Goal: Task Accomplishment & Management: Complete application form

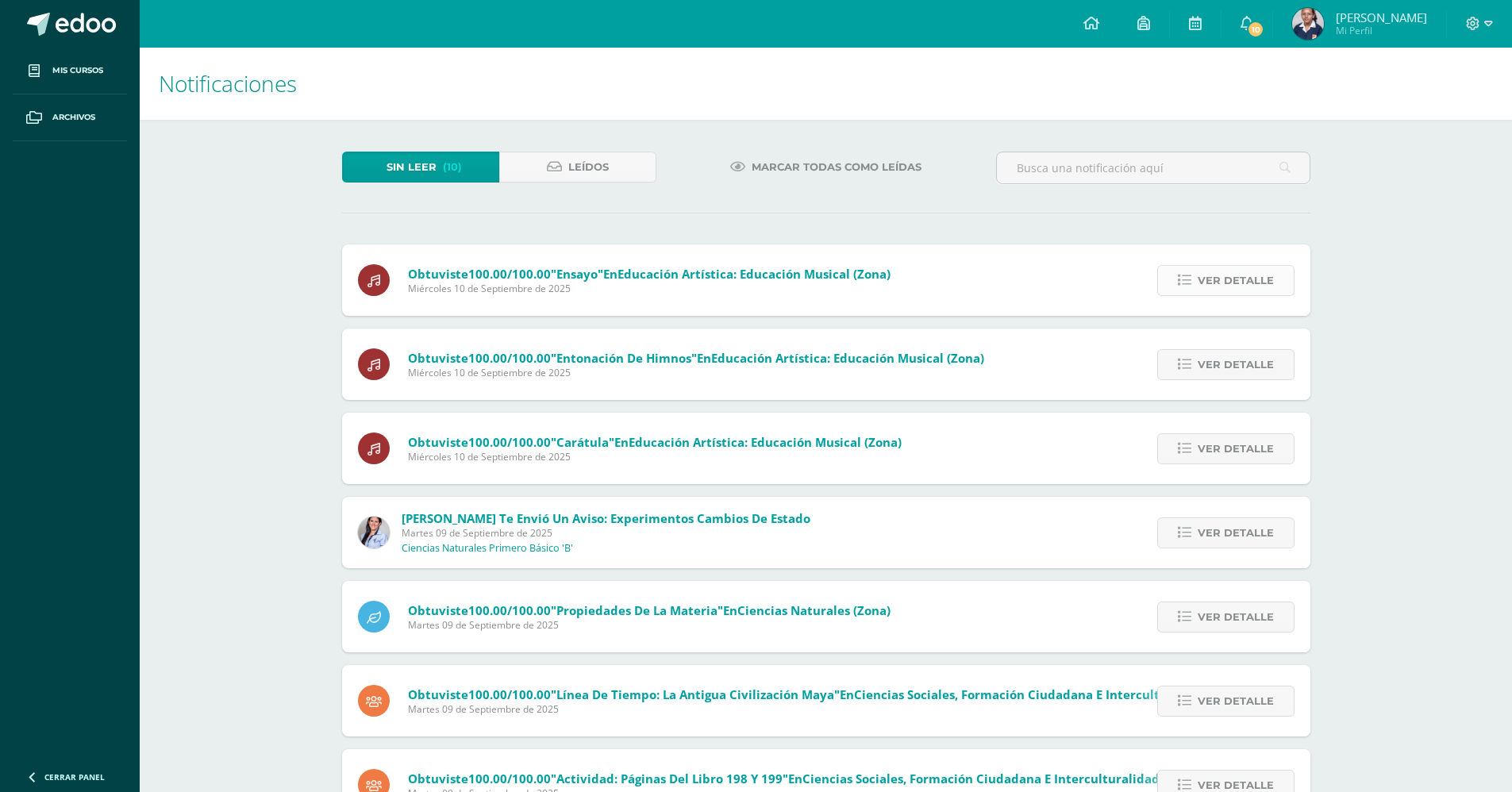
click at [1237, 276] on span "Ver detalle" at bounding box center [1236, 281] width 76 height 30
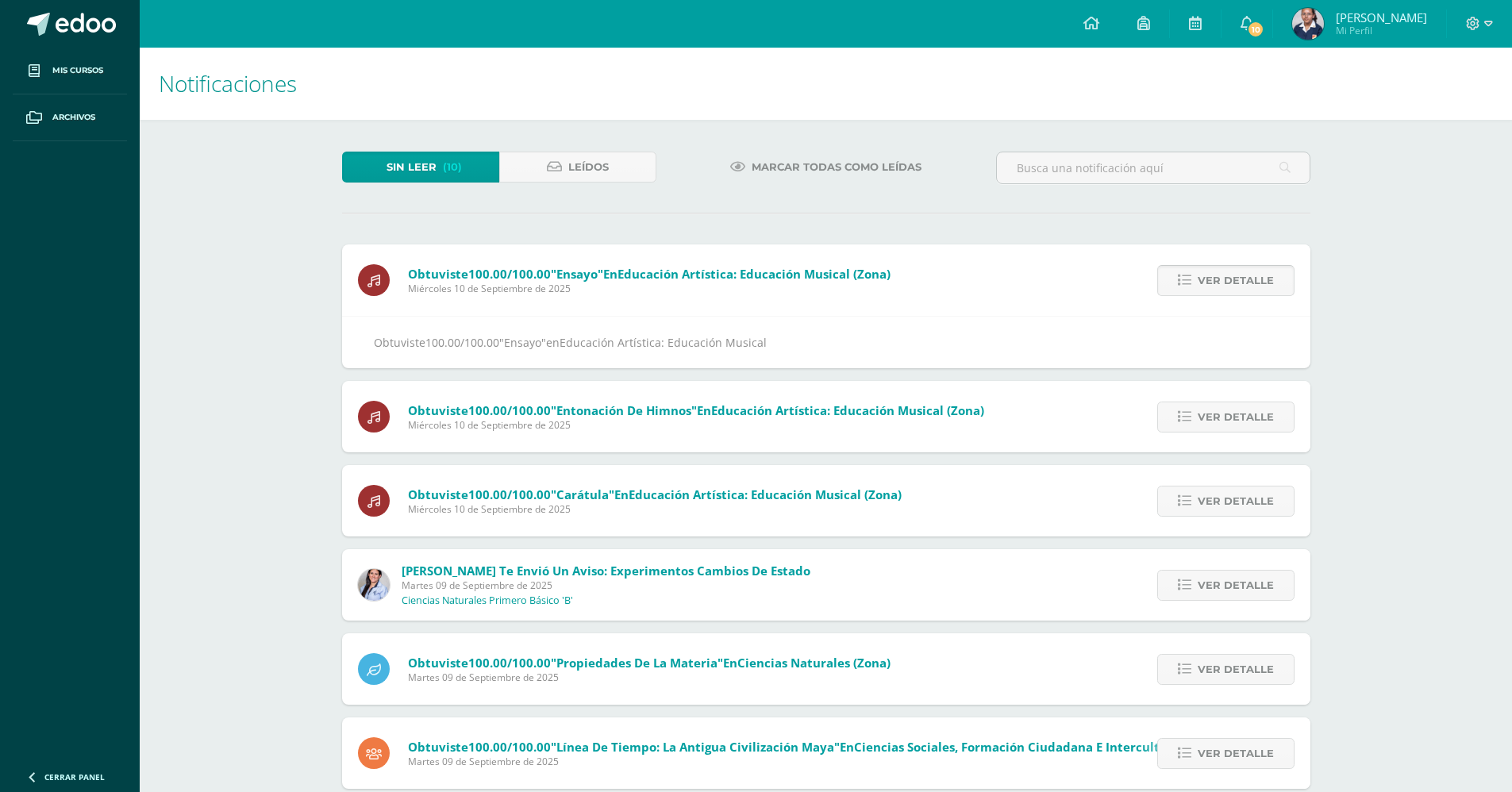
click at [1237, 276] on span "Ver detalle" at bounding box center [1236, 281] width 76 height 30
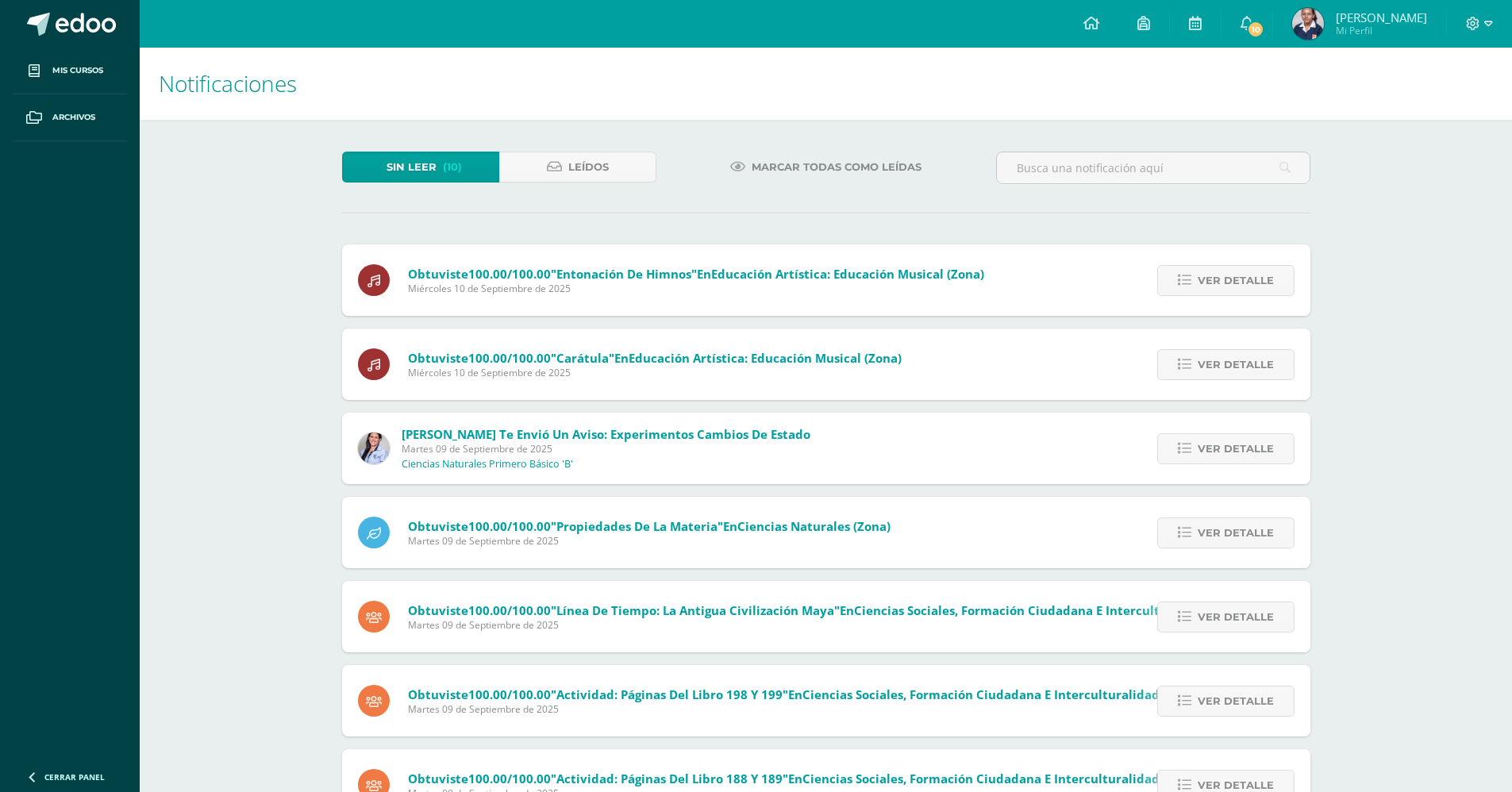
click at [1237, 276] on span "Ver detalle" at bounding box center [1236, 281] width 76 height 30
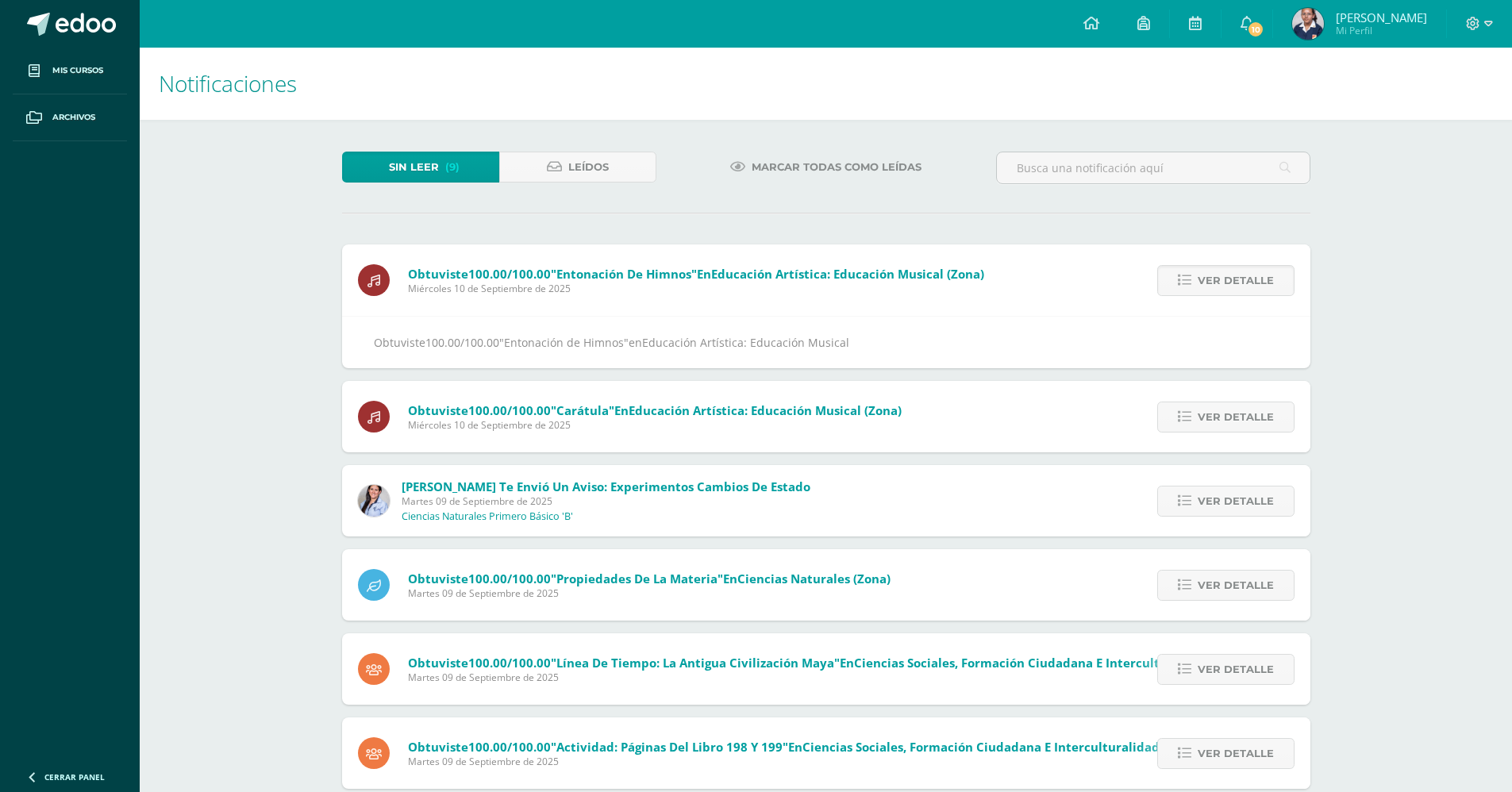
click at [1237, 276] on span "Ver detalle" at bounding box center [1236, 281] width 76 height 30
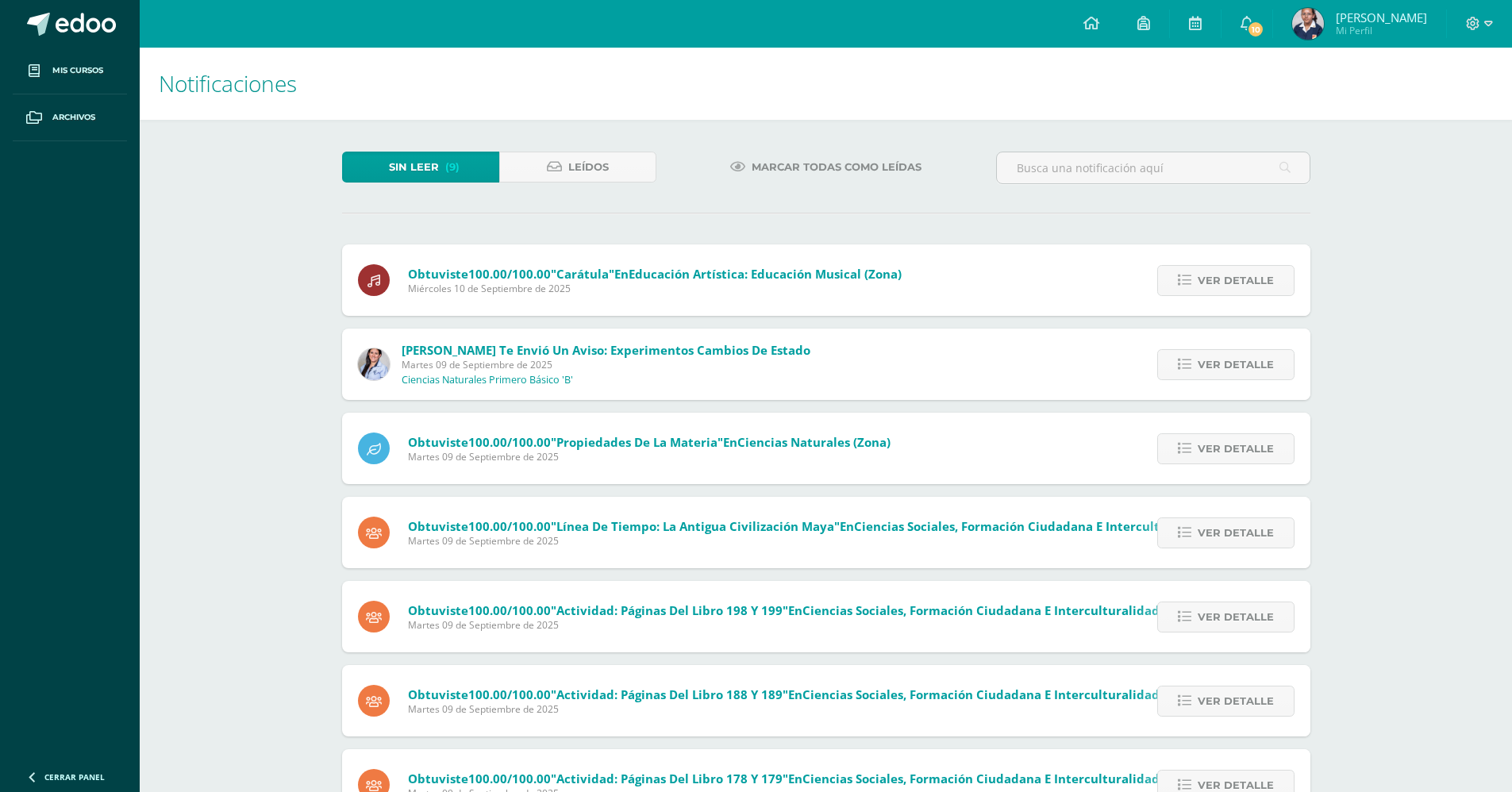
click at [1237, 276] on span "Ver detalle" at bounding box center [1236, 281] width 76 height 30
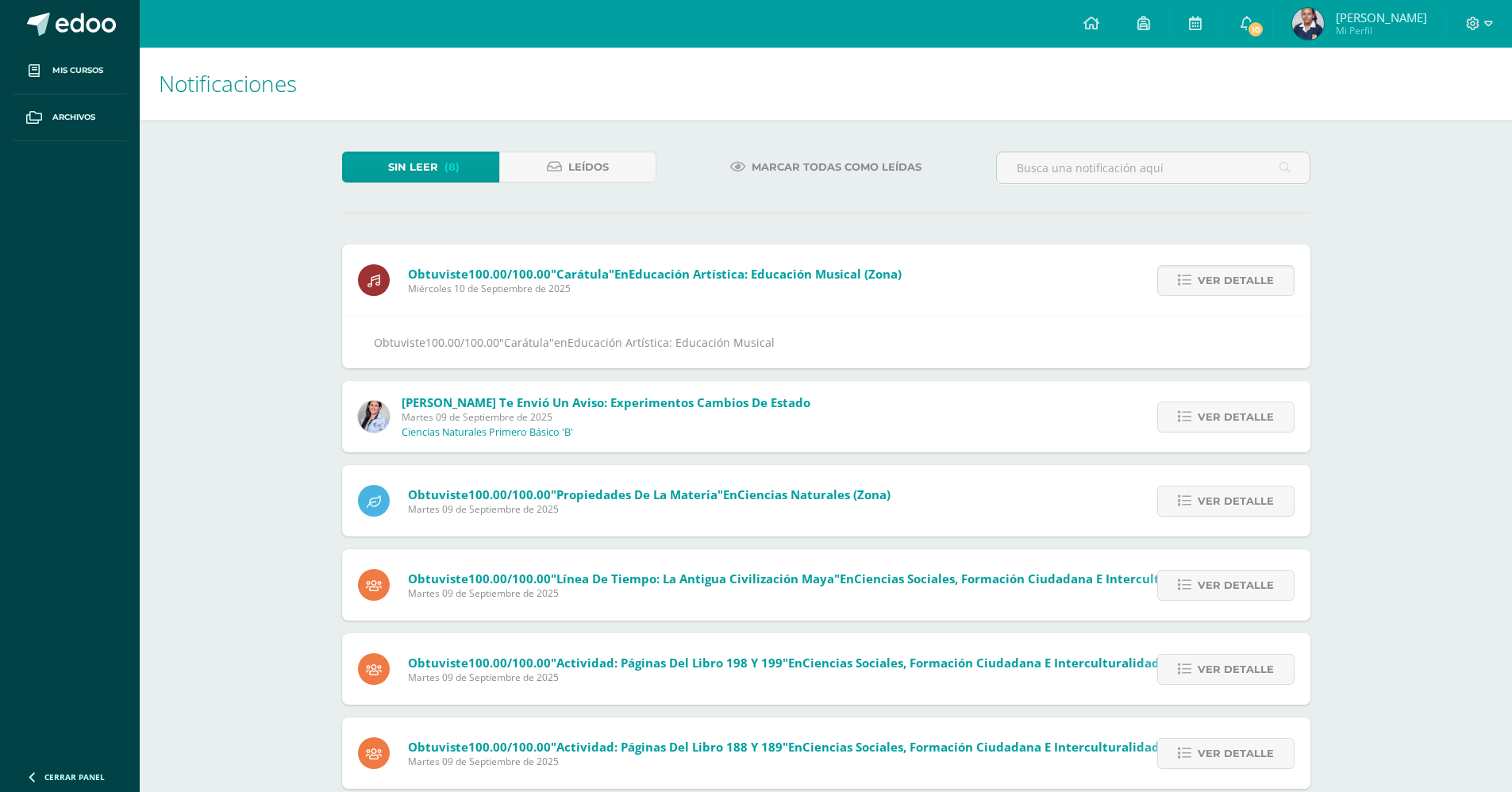
click at [1237, 276] on span "Ver detalle" at bounding box center [1236, 281] width 76 height 30
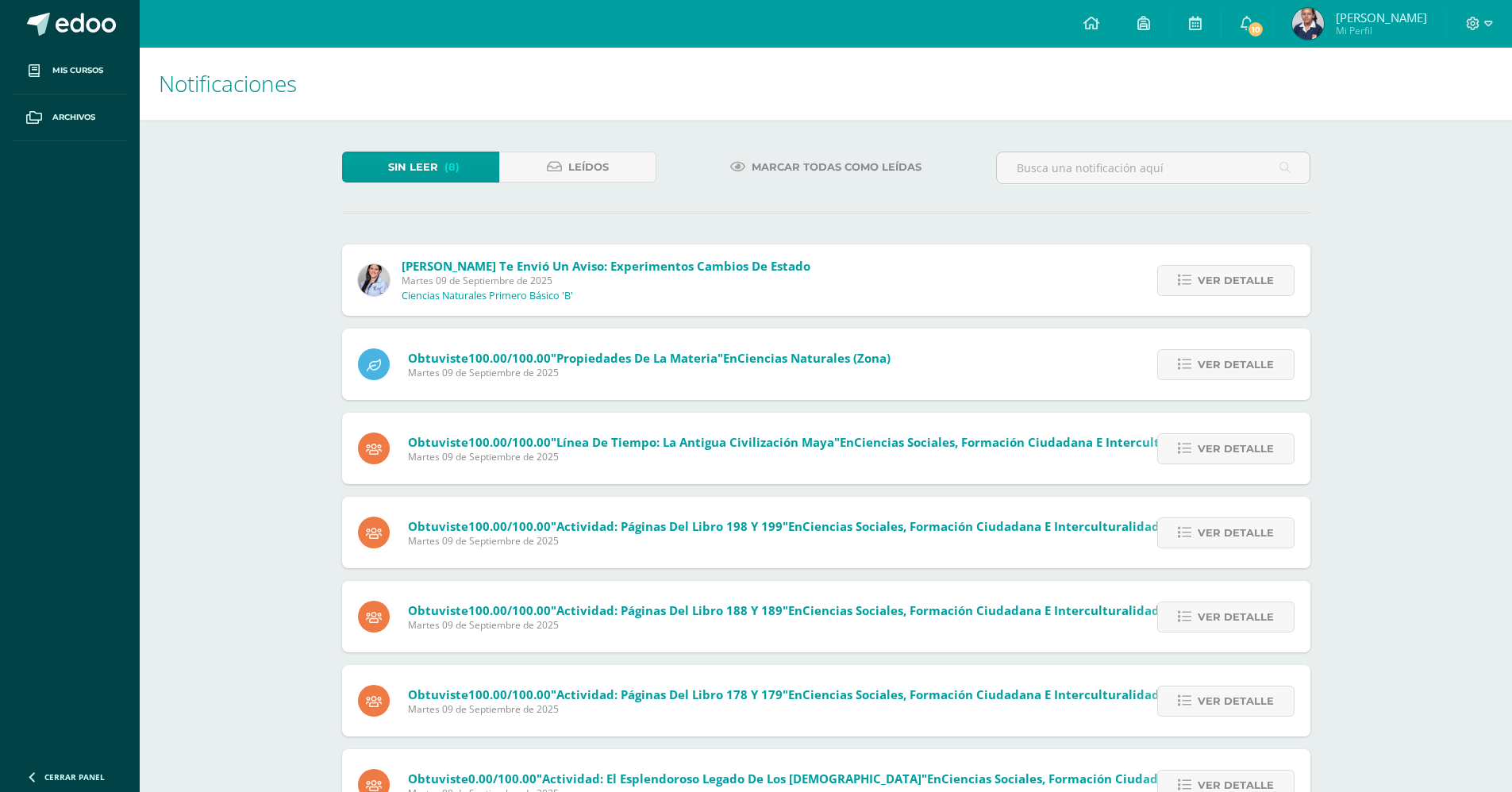
click at [1237, 276] on span "Ver detalle" at bounding box center [1236, 281] width 76 height 30
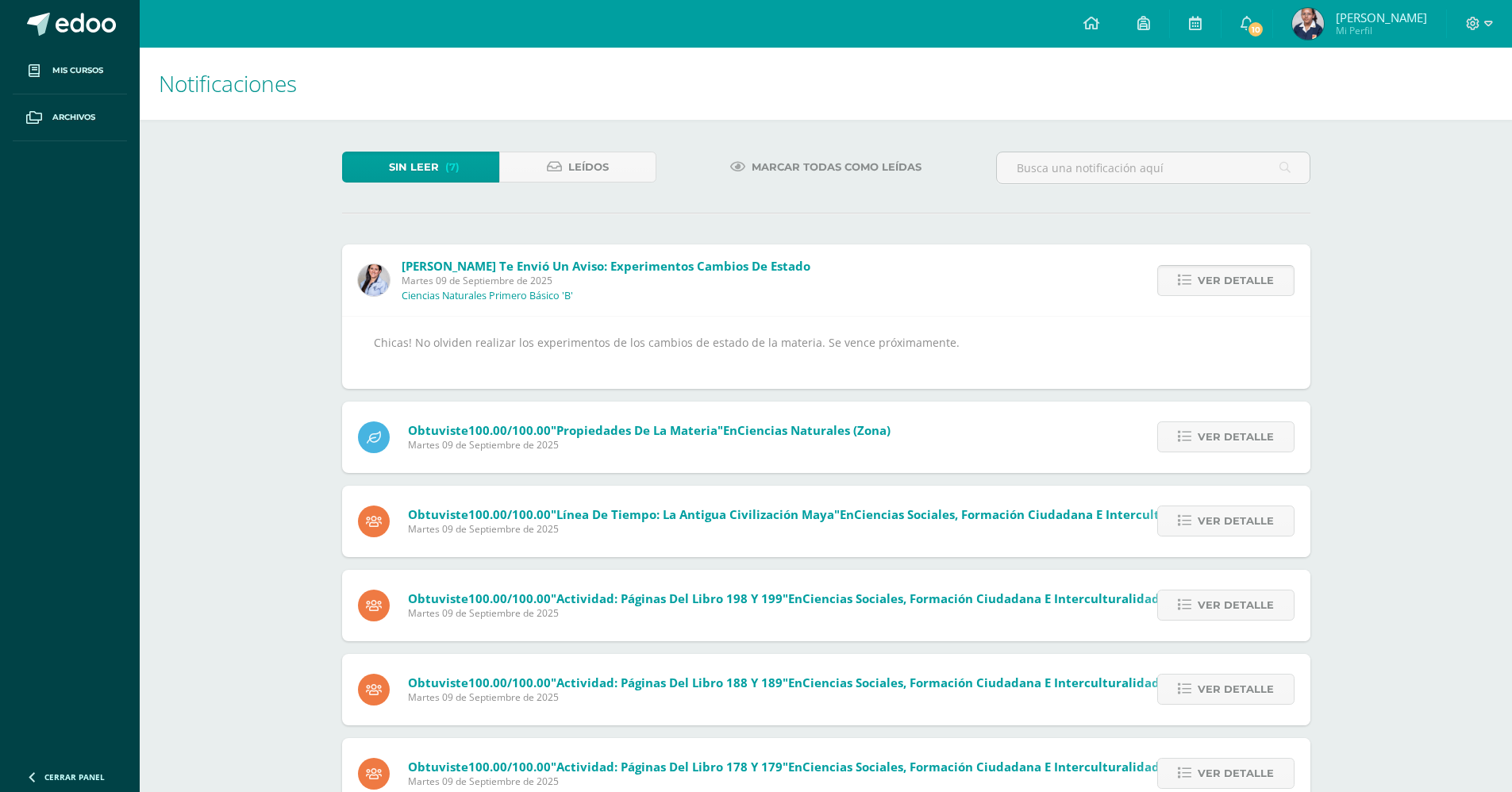
click at [1232, 285] on span "Ver detalle" at bounding box center [1236, 281] width 76 height 30
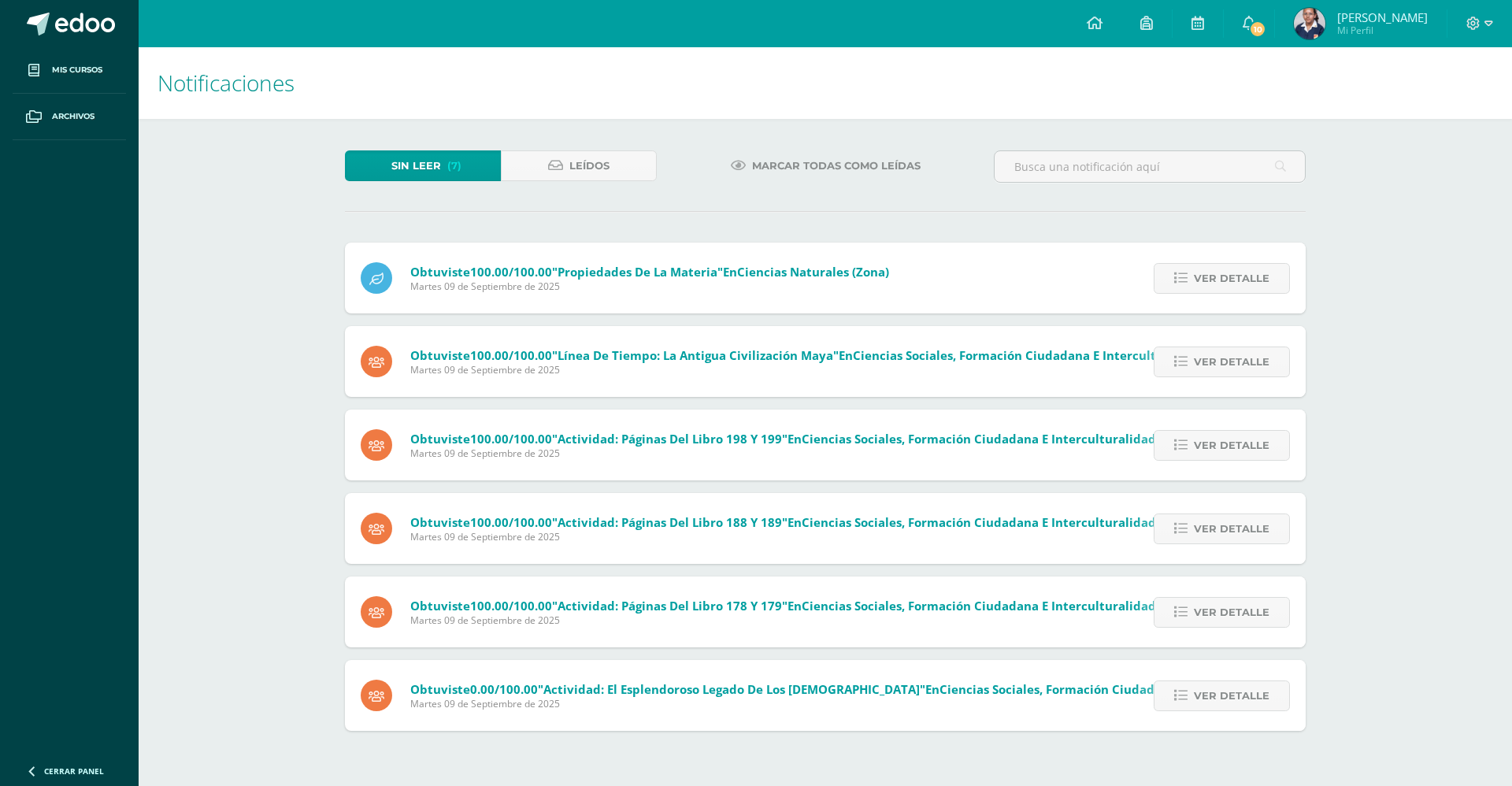
click at [1222, 283] on span "Ver detalle" at bounding box center [1231, 279] width 75 height 29
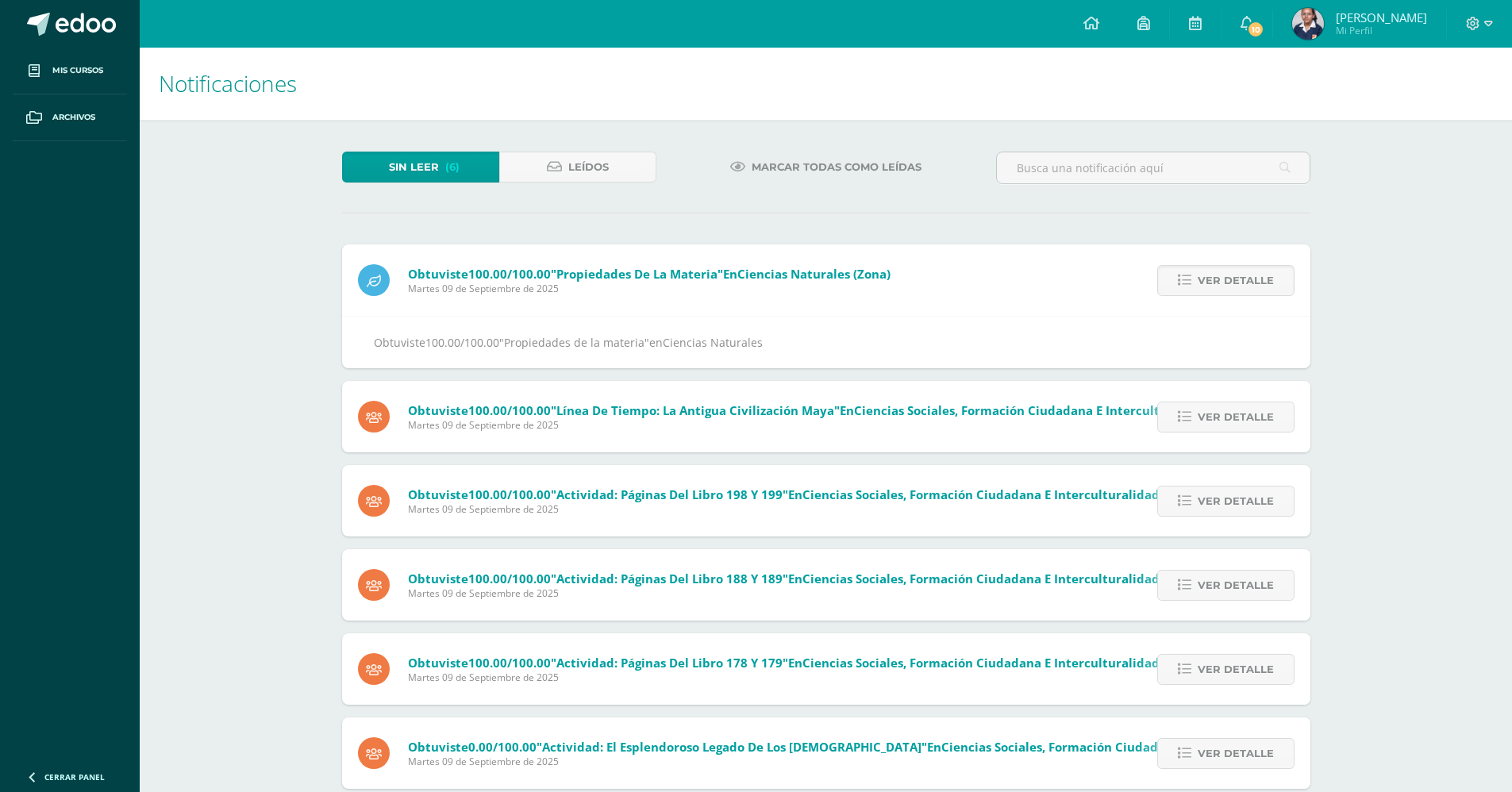
click at [1232, 285] on span "Ver detalle" at bounding box center [1236, 281] width 76 height 30
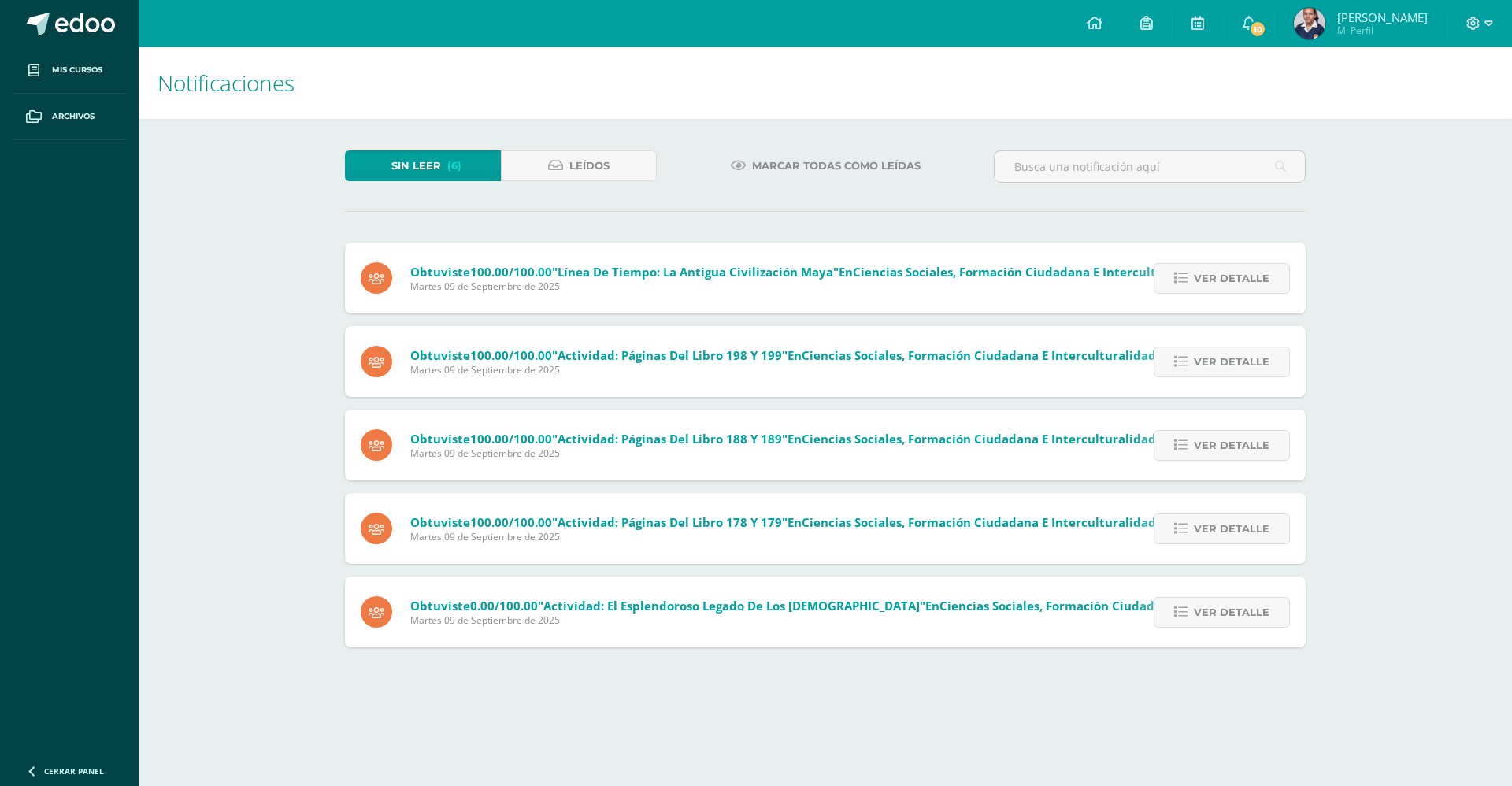
click at [1222, 283] on span "Ver detalle" at bounding box center [1231, 279] width 75 height 29
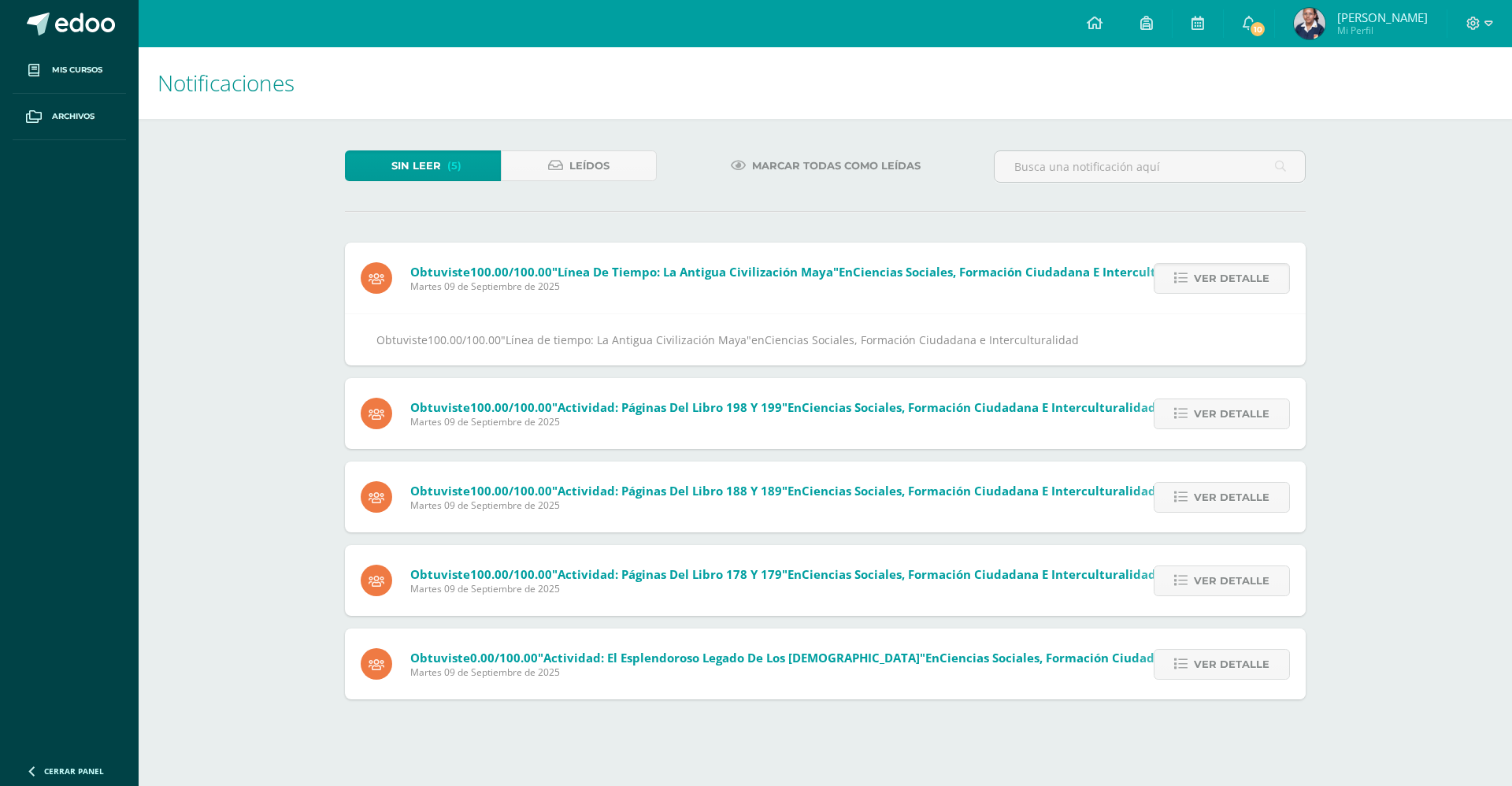
click at [1222, 283] on span "Ver detalle" at bounding box center [1231, 279] width 75 height 29
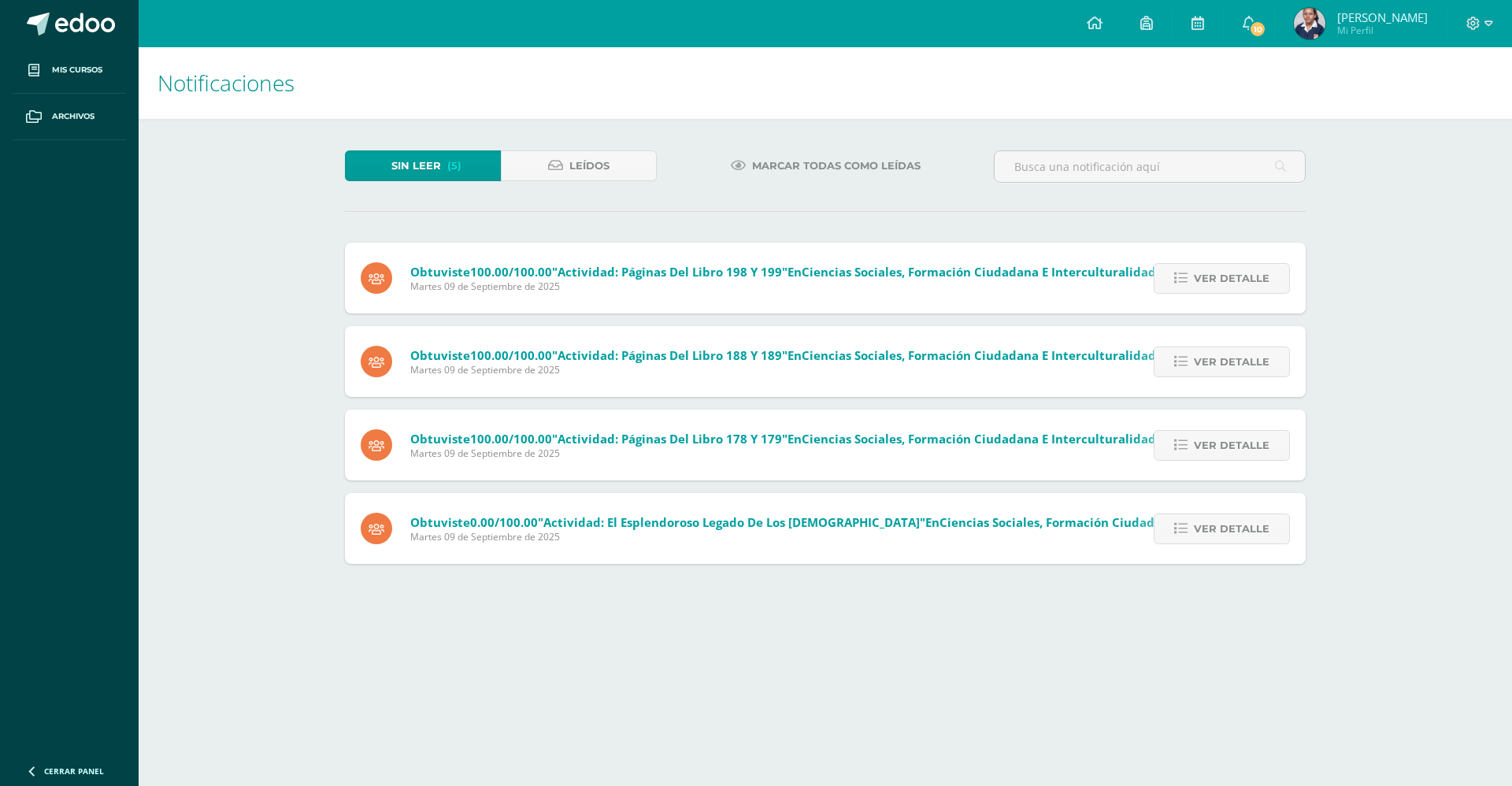
click at [1222, 283] on span "Ver detalle" at bounding box center [1231, 279] width 75 height 29
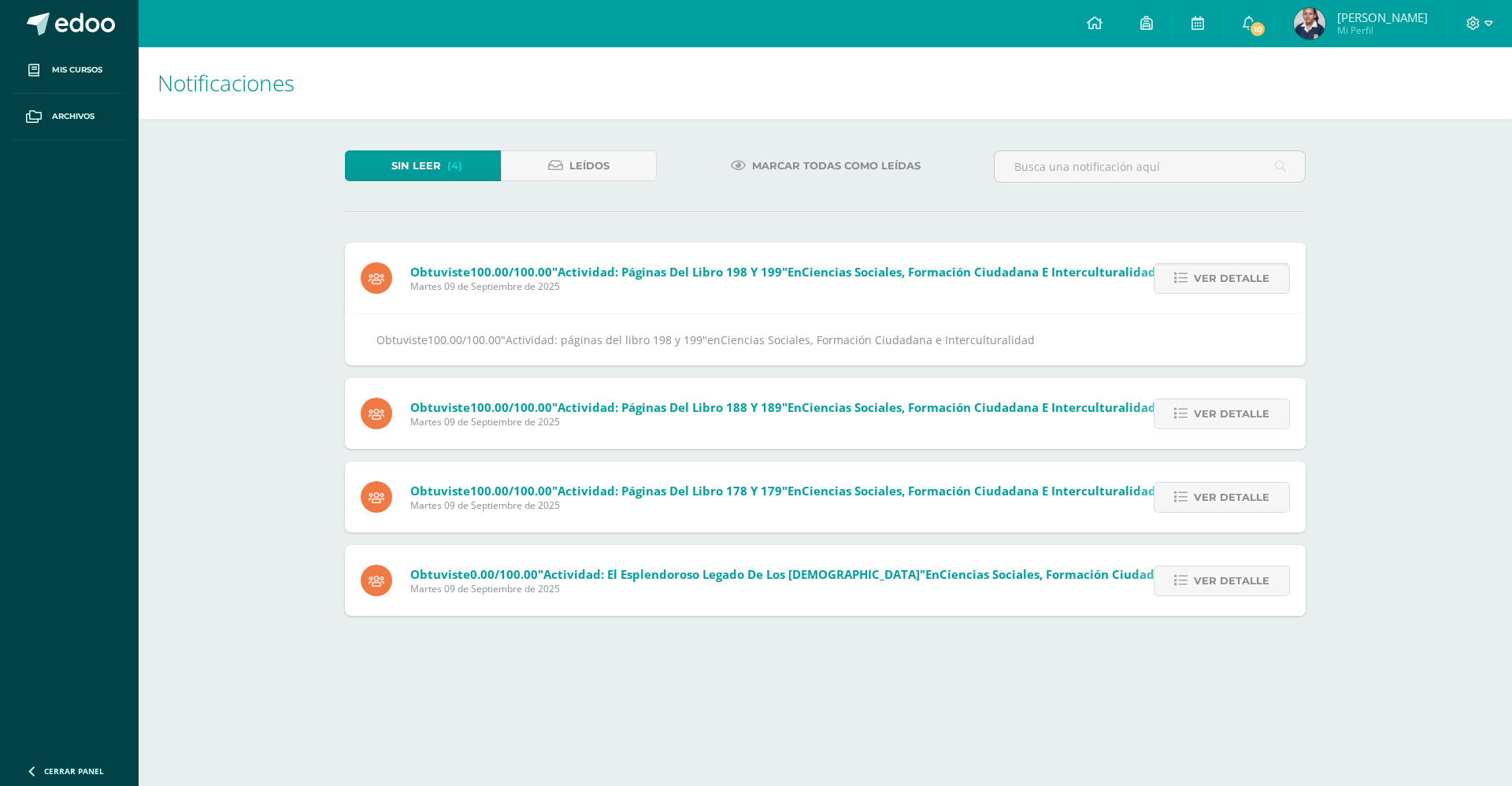
click at [1222, 283] on span "Ver detalle" at bounding box center [1231, 279] width 75 height 29
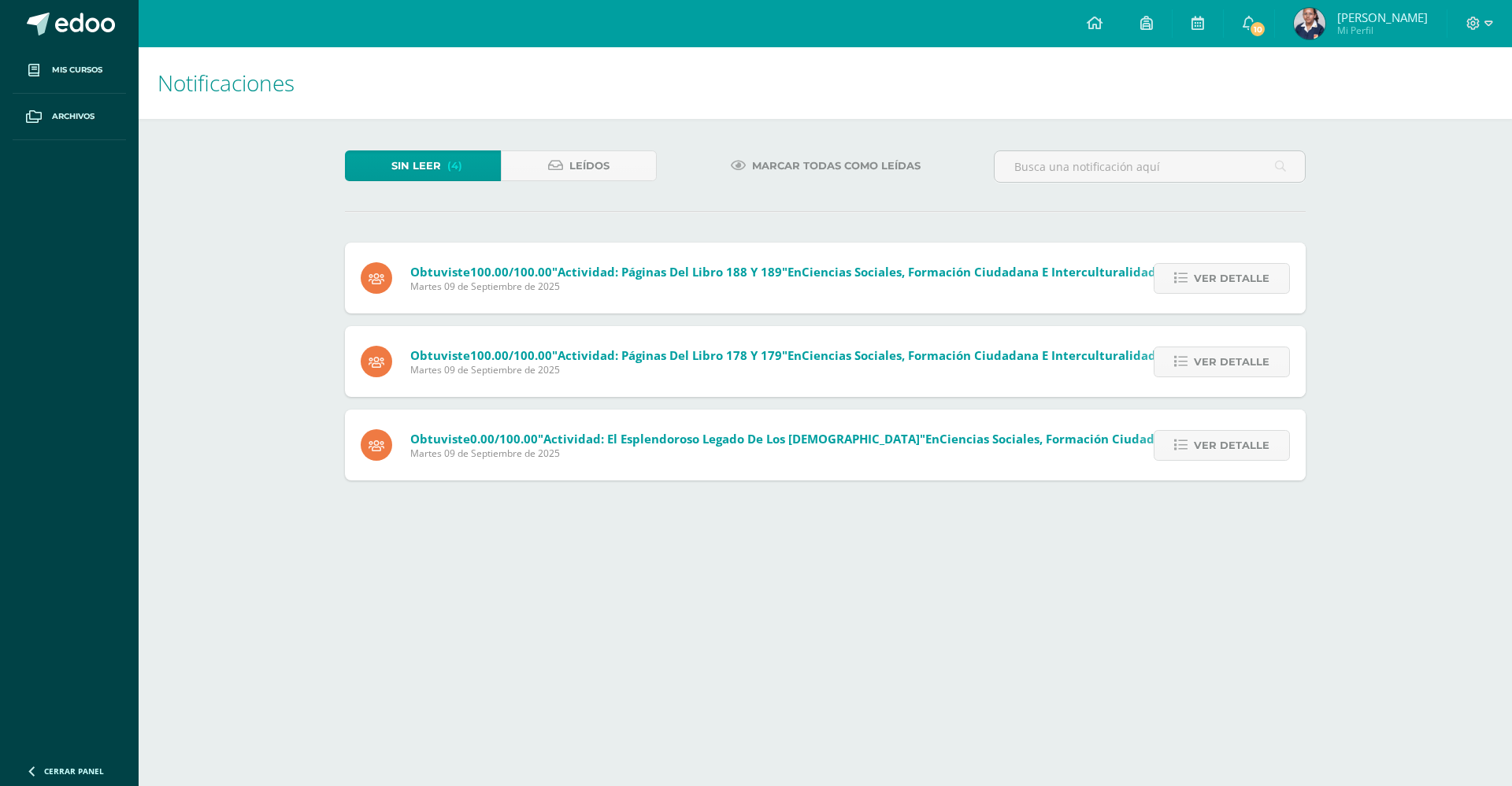
click at [1222, 283] on span "Ver detalle" at bounding box center [1231, 279] width 75 height 29
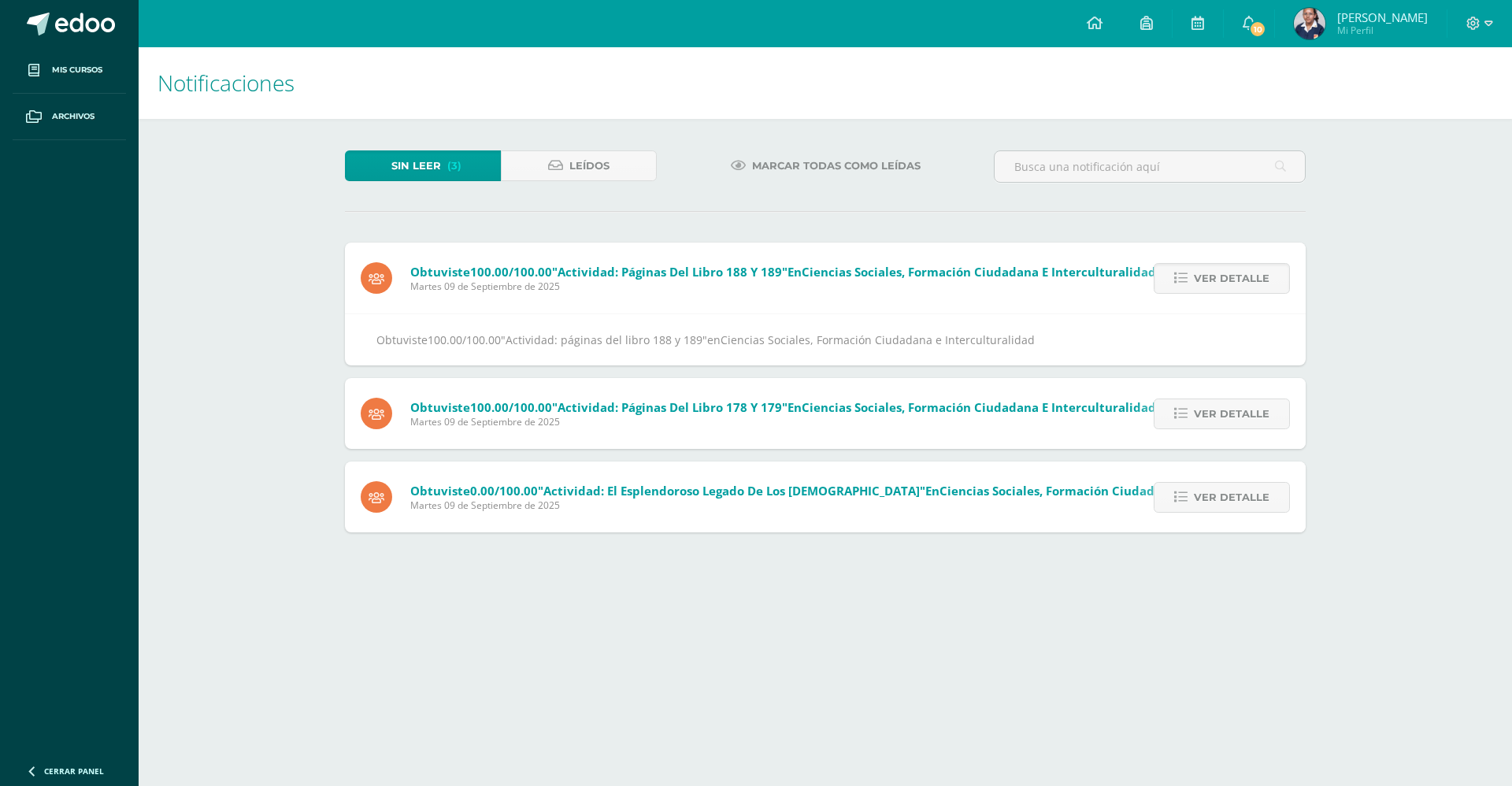
click at [1222, 283] on span "Ver detalle" at bounding box center [1231, 279] width 75 height 29
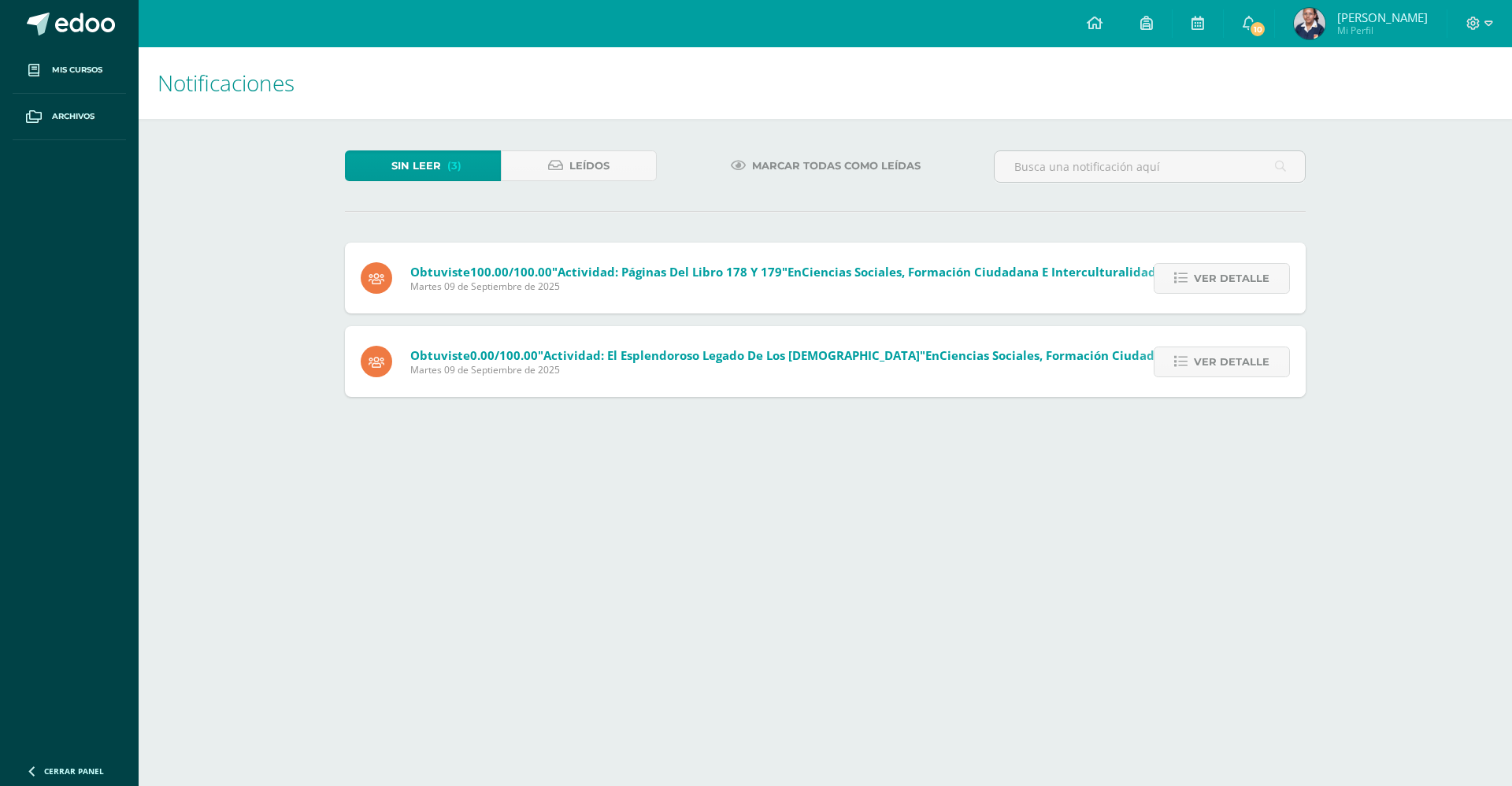
click at [1222, 283] on span "Ver detalle" at bounding box center [1231, 279] width 75 height 29
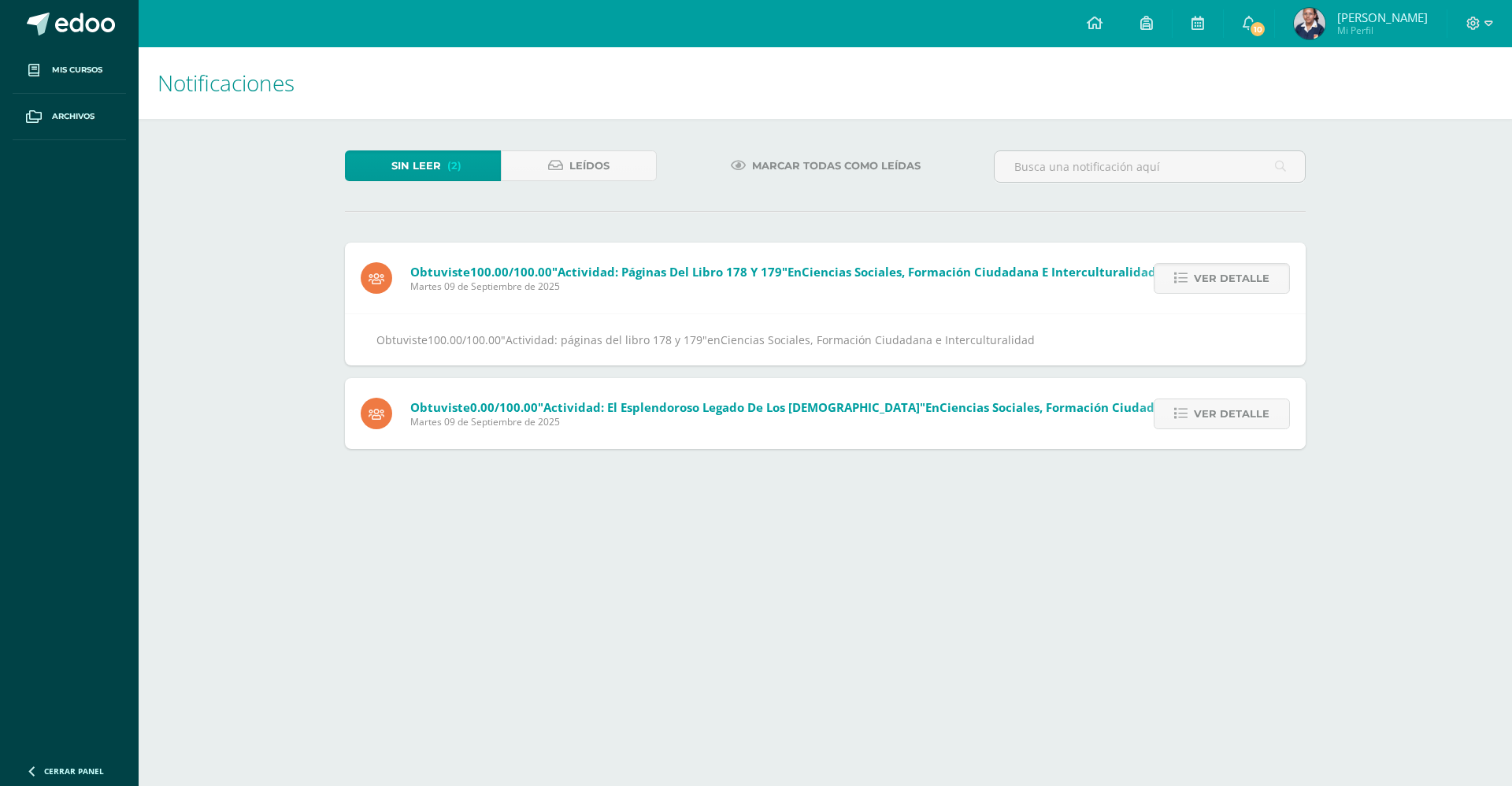
click at [1222, 283] on span "Ver detalle" at bounding box center [1231, 279] width 75 height 29
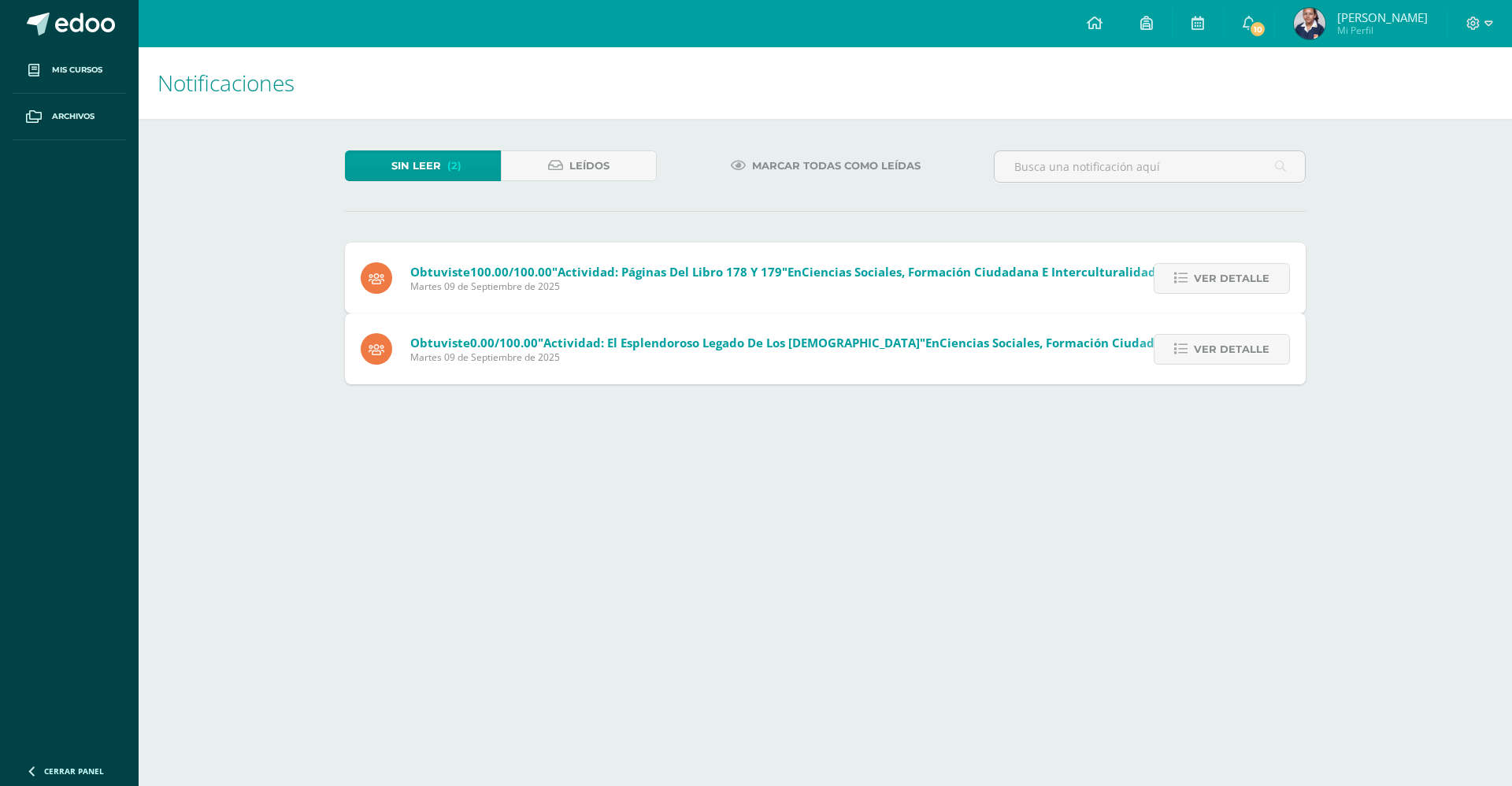
click at [1222, 335] on span "Ver detalle" at bounding box center [1231, 350] width 75 height 29
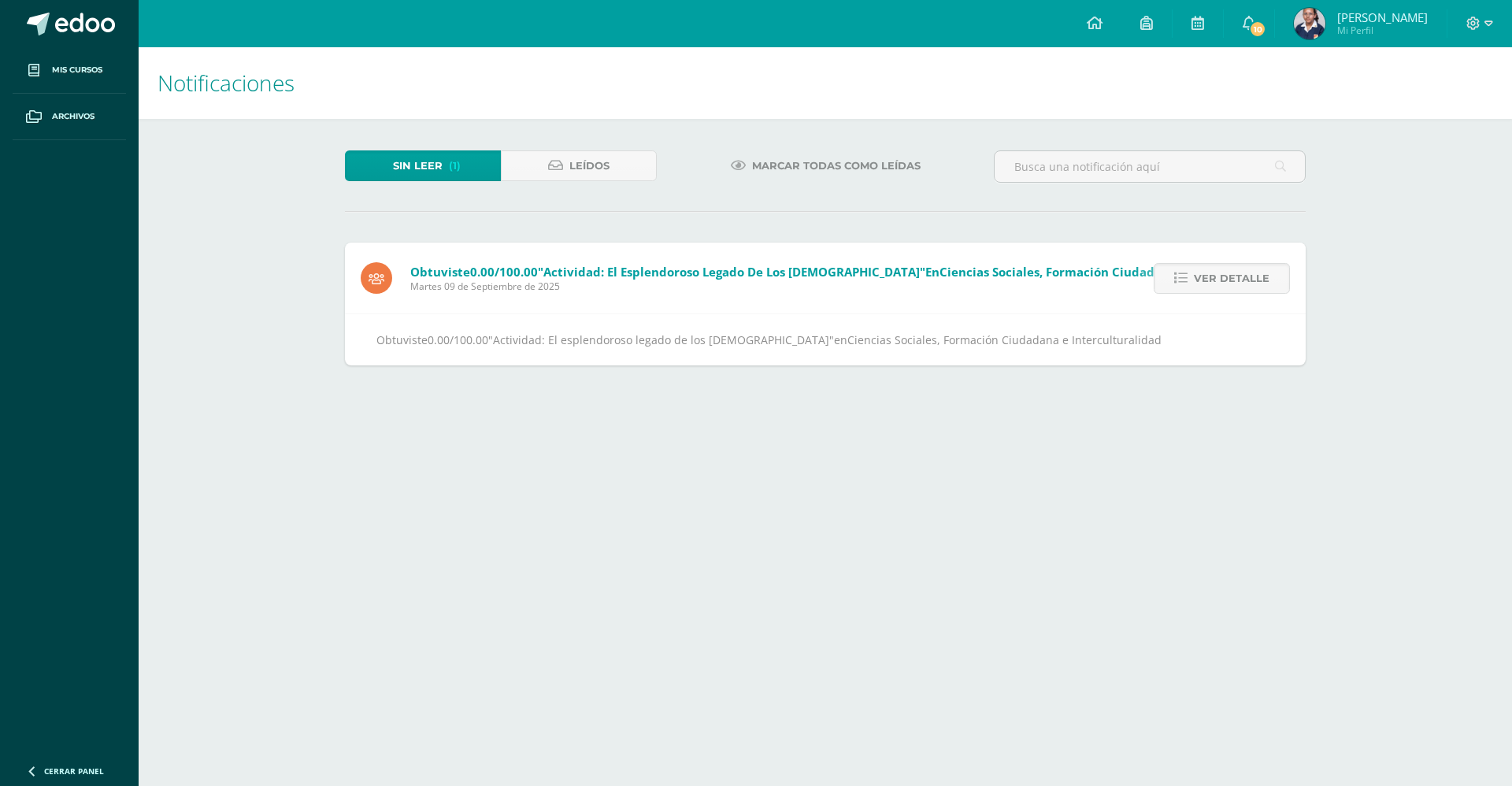
click at [1222, 283] on span "Ver detalle" at bounding box center [1231, 279] width 75 height 29
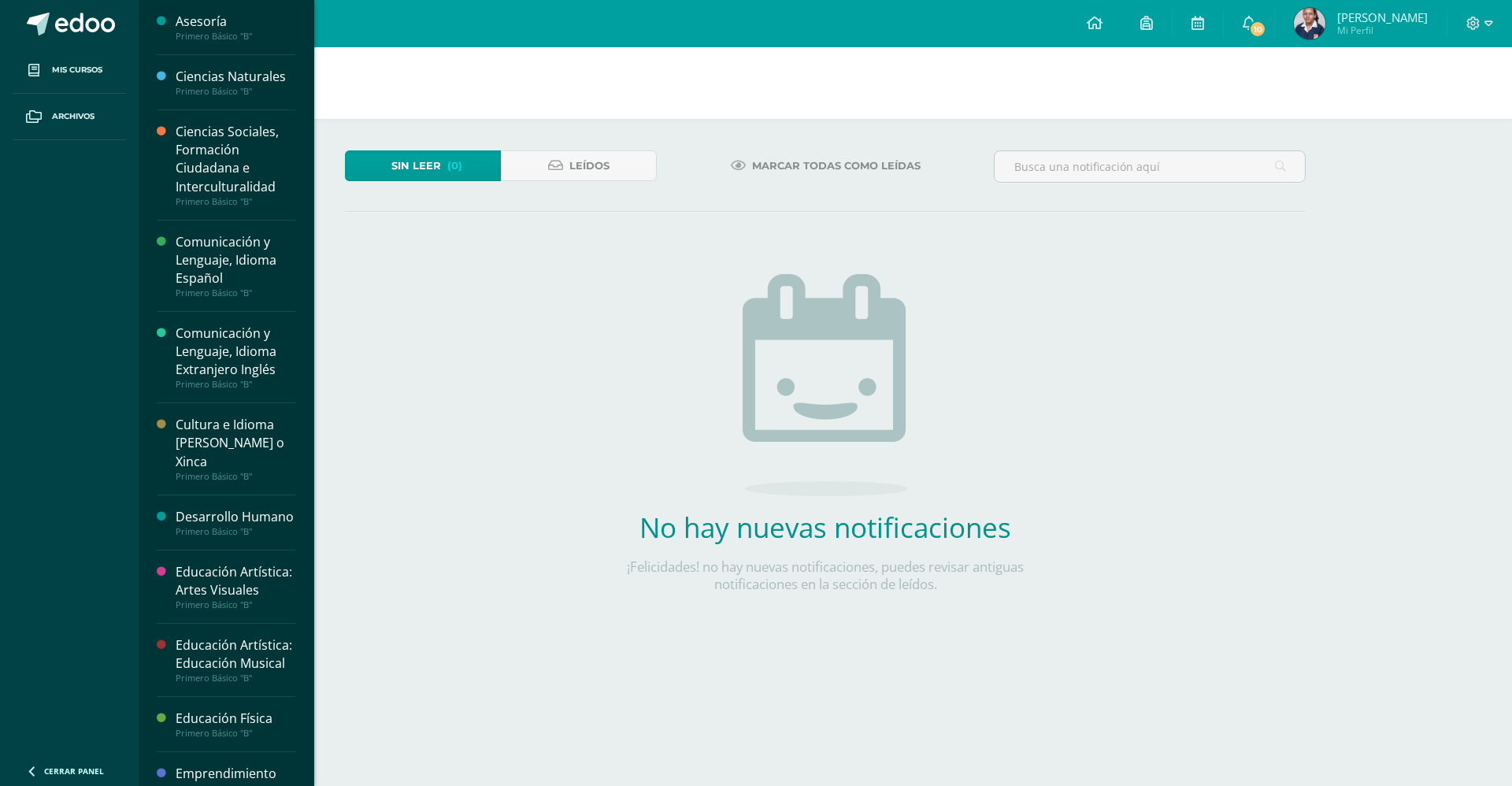
click at [210, 80] on div "Ciencias Naturales" at bounding box center [236, 77] width 120 height 18
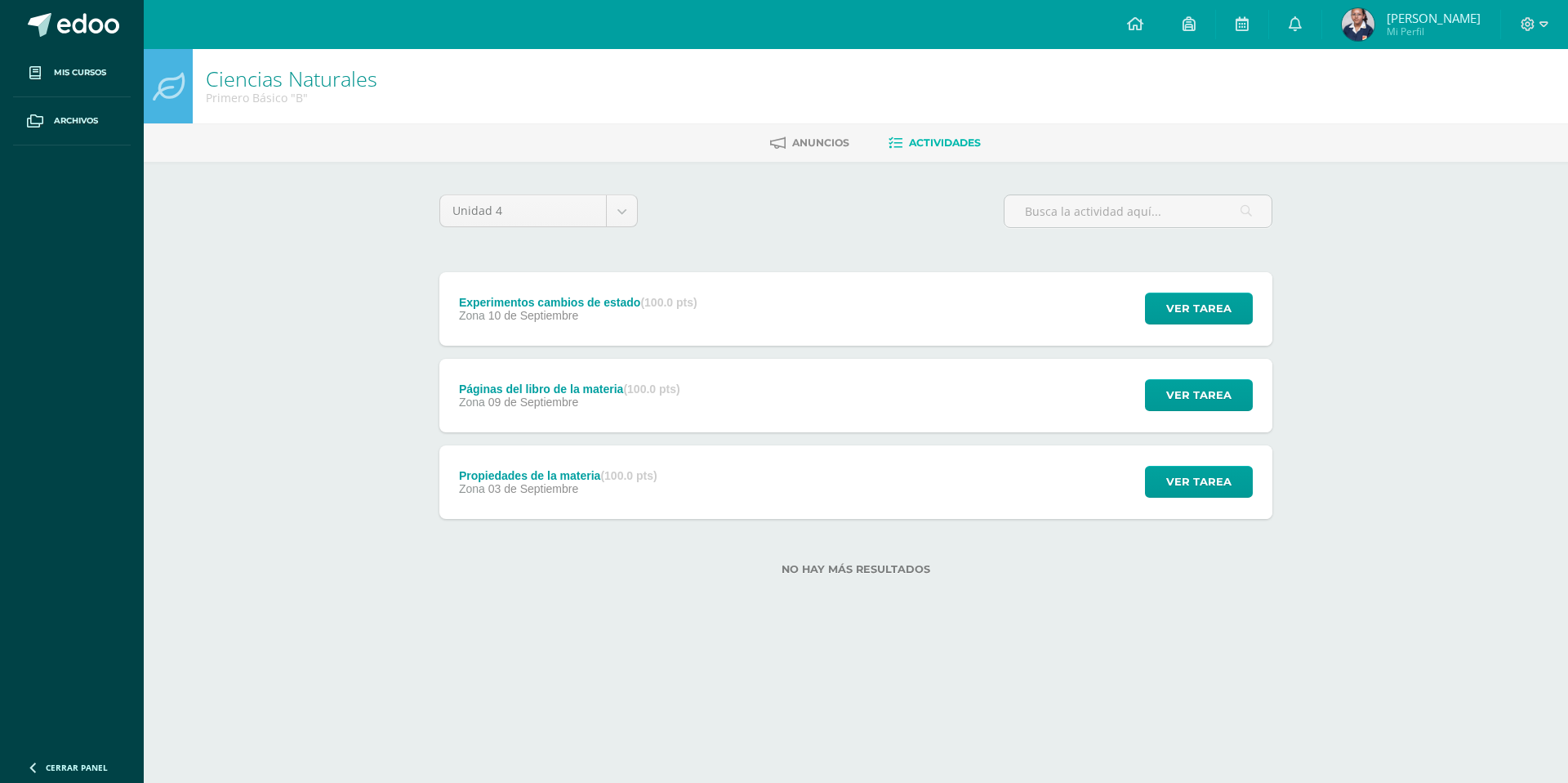
click at [575, 304] on div "Experimentos cambios de estado (100.0 pts)" at bounding box center [578, 303] width 239 height 13
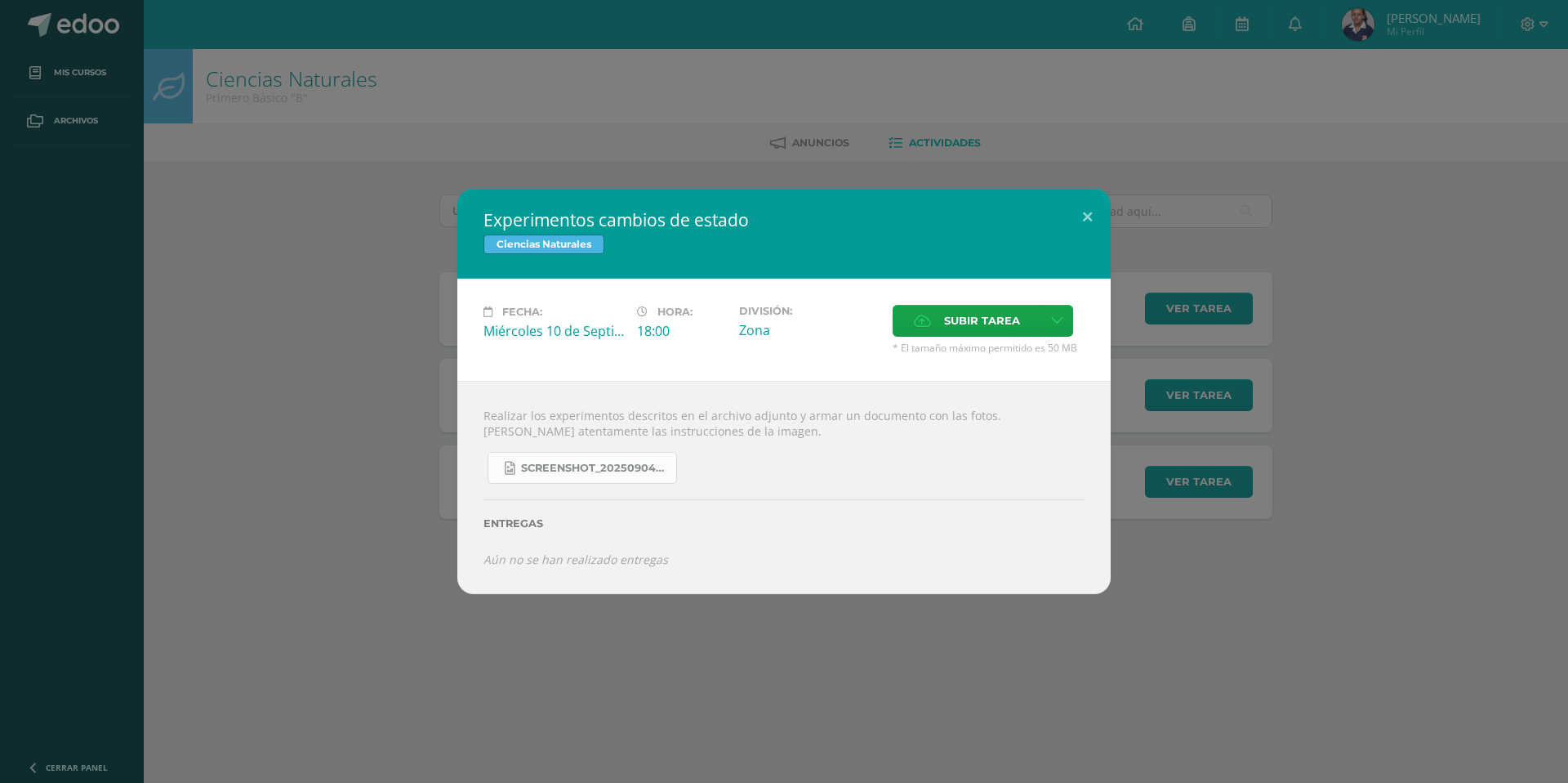
click at [600, 467] on span "Screenshot_20250904_132635_OneDrive.jpg" at bounding box center [595, 468] width 147 height 13
click at [1363, 547] on div "Experimentos cambios de estado Ciencias Naturales Fecha: Miércoles 10 de Septie…" at bounding box center [784, 392] width 1555 height 405
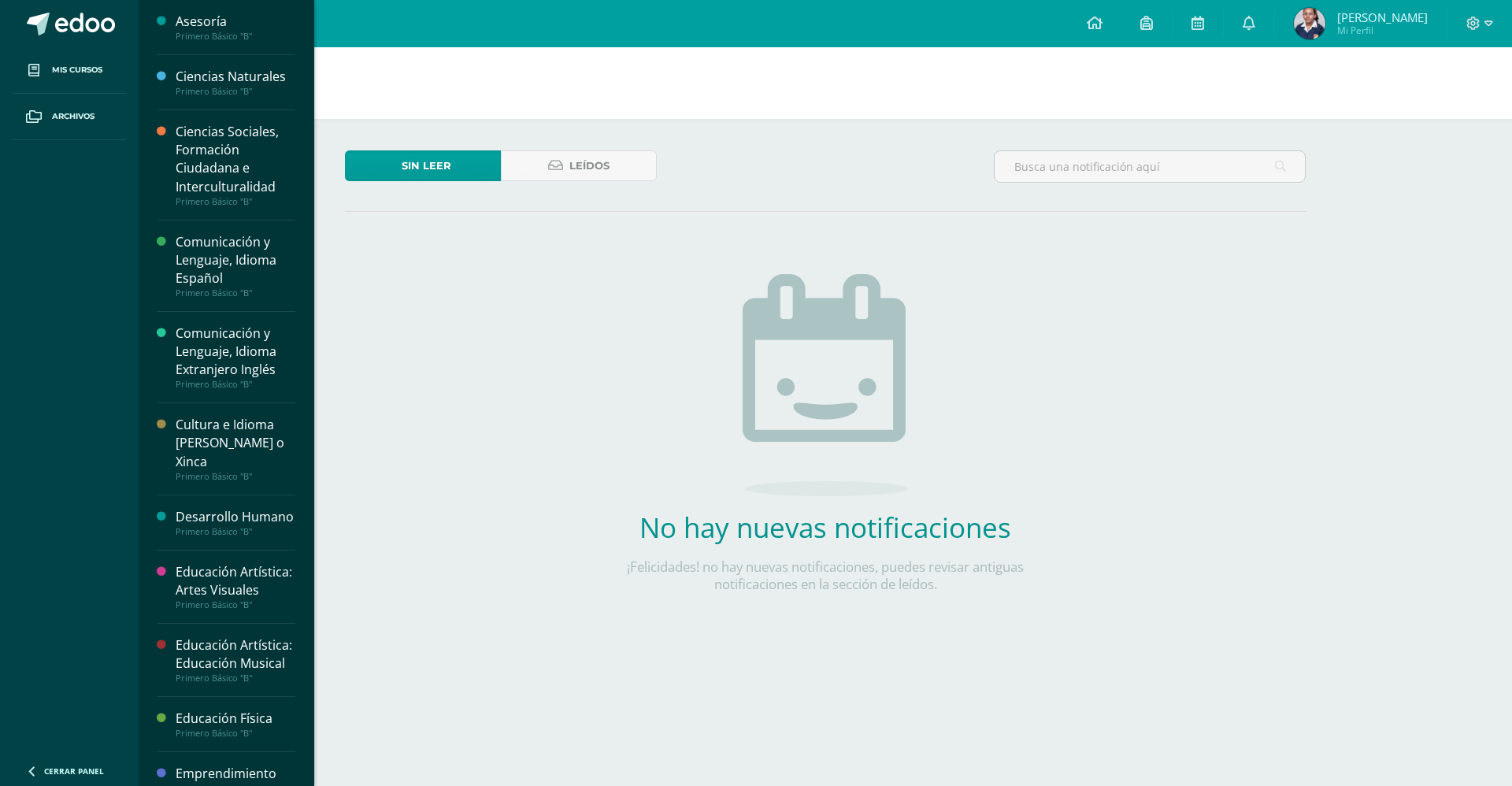
click at [226, 85] on div "Ciencias Naturales" at bounding box center [236, 77] width 120 height 18
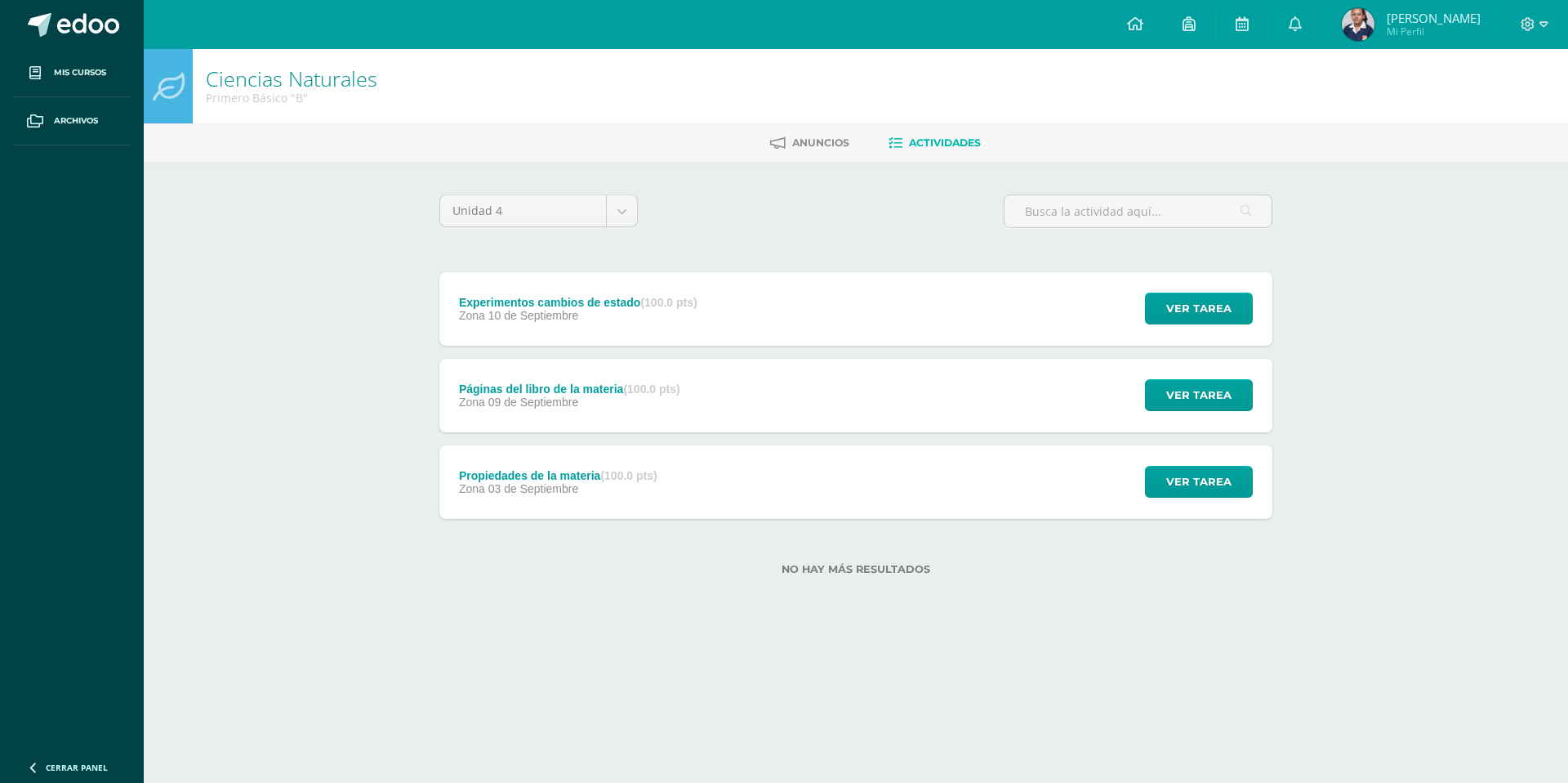
click at [761, 305] on div "Experimentos cambios de estado (100.0 pts) Zona [DATE] Ver tarea Experimentos c…" at bounding box center [855, 308] width 833 height 74
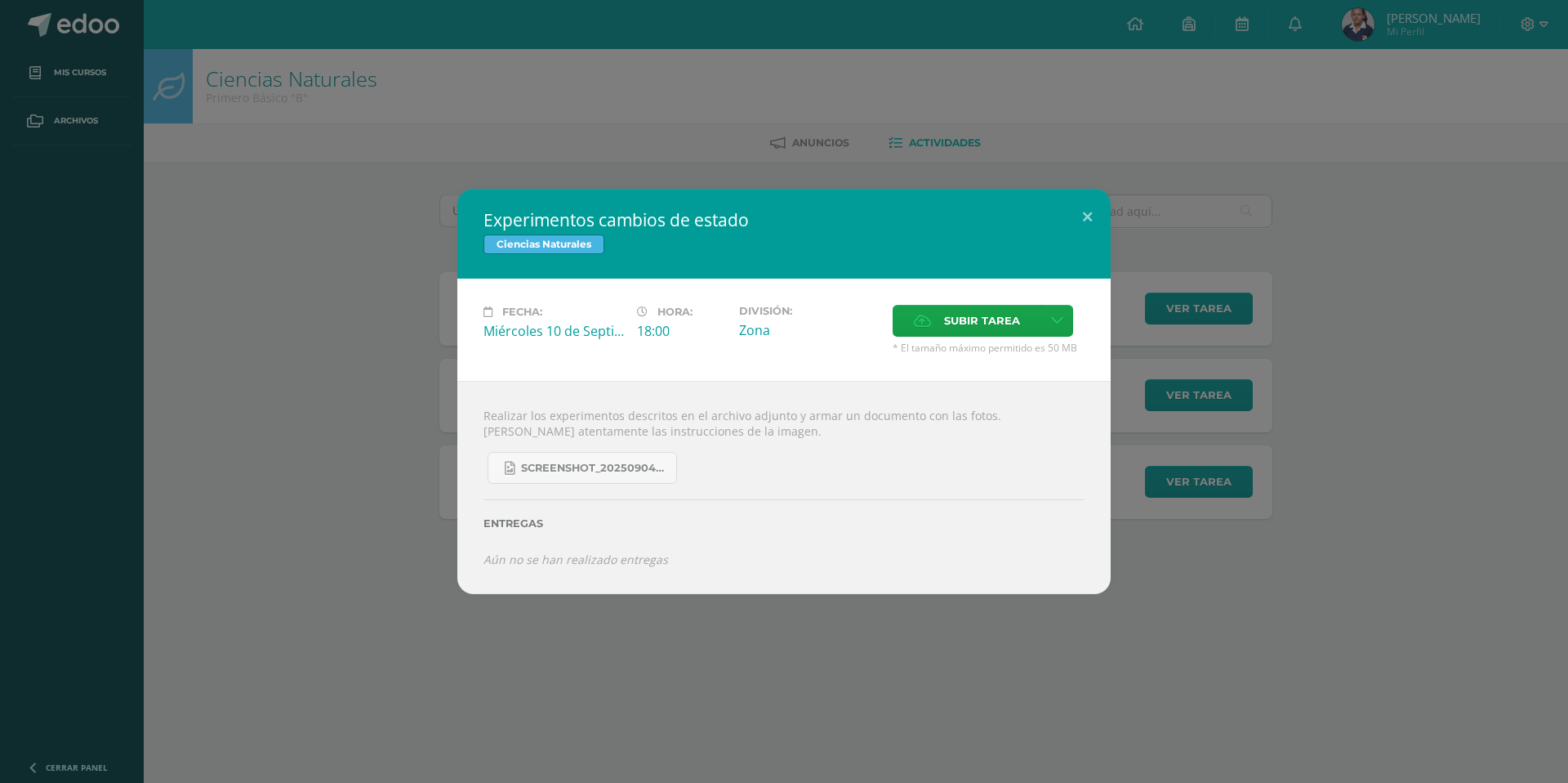
click at [959, 302] on div "Fecha: Miércoles 10 de Septiembre Hora: 18:00 División: Zona Subir tarea" at bounding box center [784, 329] width 654 height 102
click at [959, 315] on span "Subir tarea" at bounding box center [982, 321] width 76 height 31
click at [0, 0] on input "Subir tarea" at bounding box center [0, 0] width 0 height 0
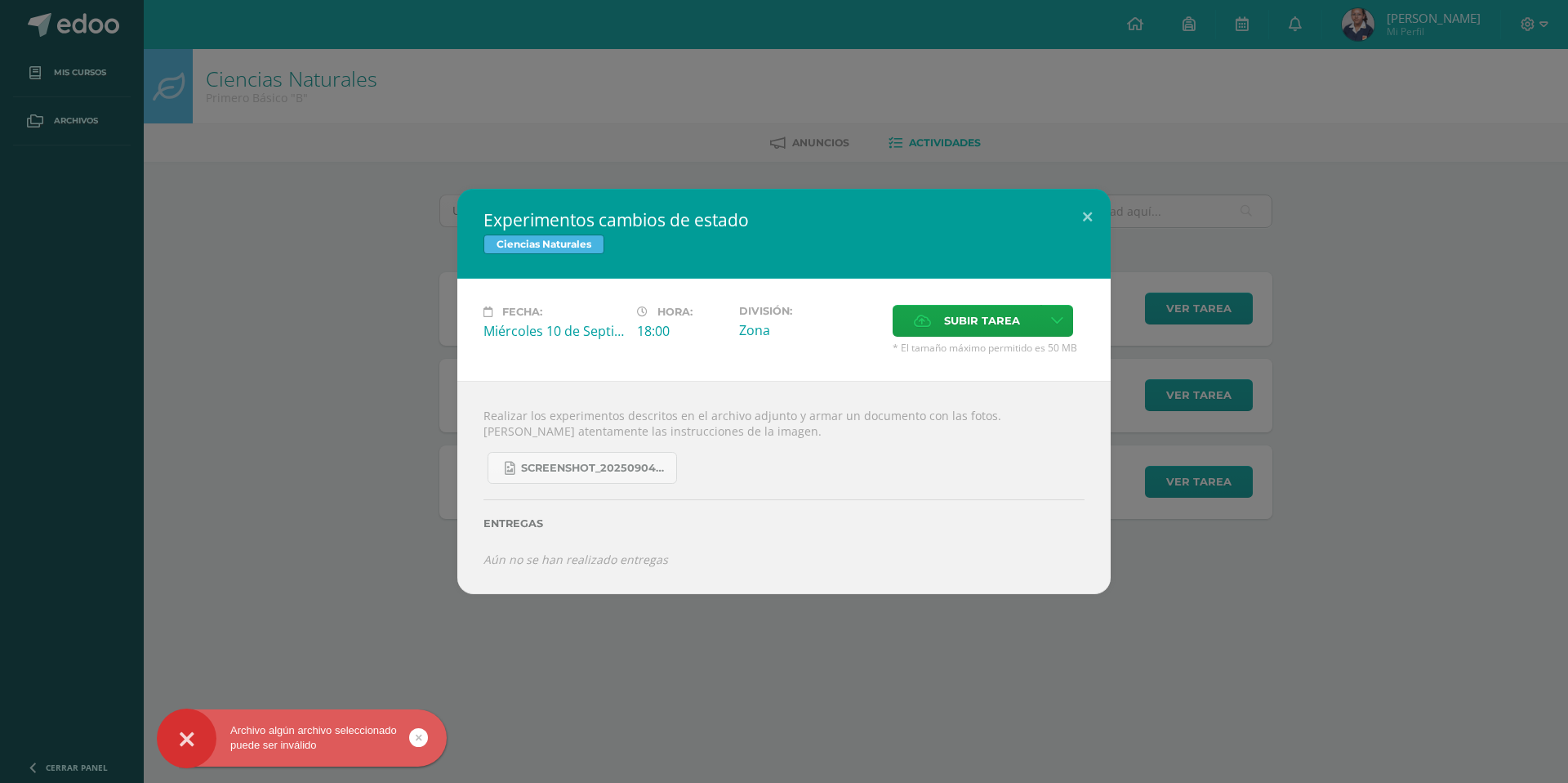
click at [1256, 407] on div "Experimentos cambios de estado Ciencias Naturales Fecha: [DATE] Hora: 18:00 Div…" at bounding box center [784, 392] width 1555 height 405
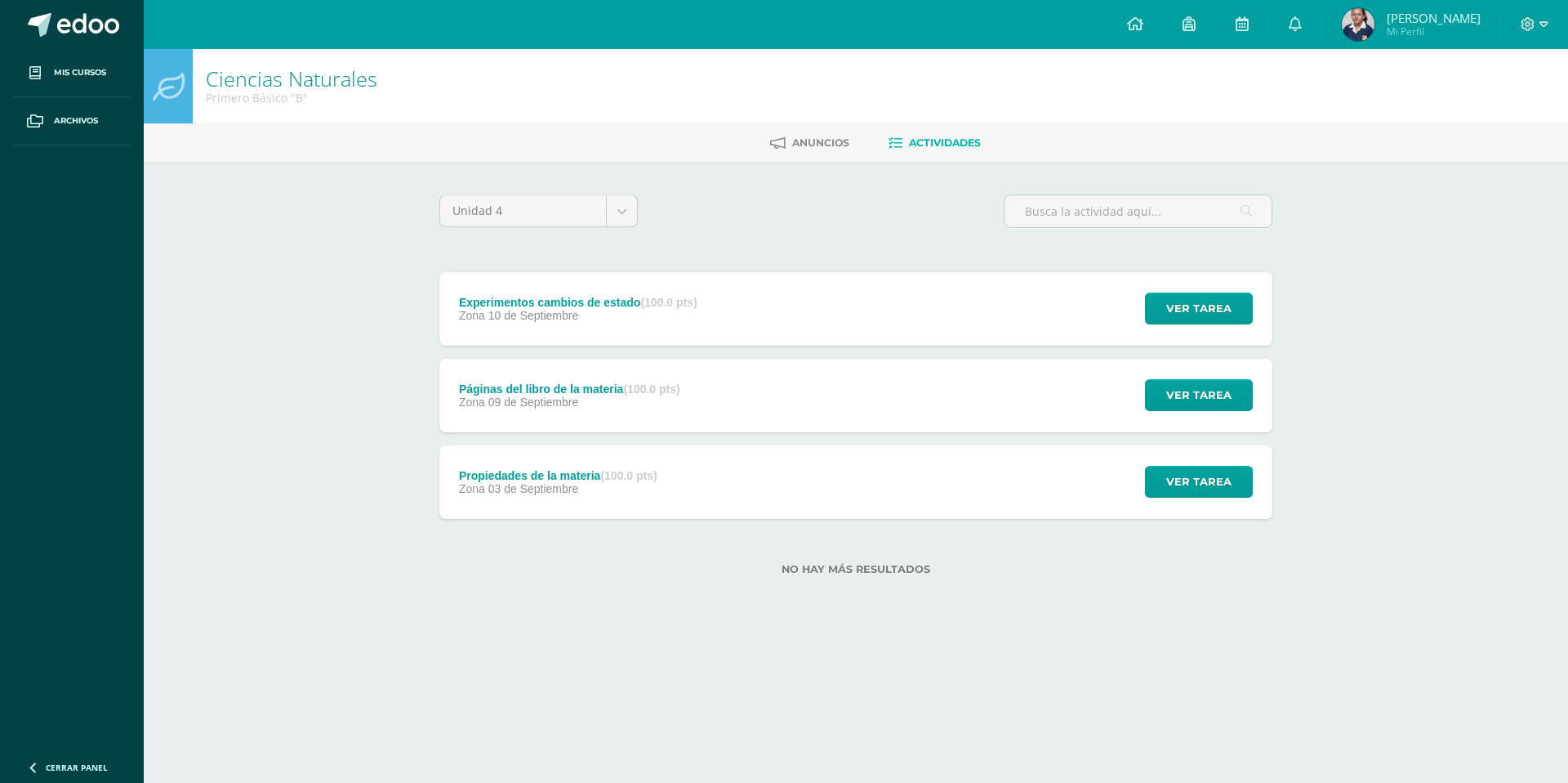
click at [597, 298] on div "Experimentos cambios de estado (100.0 pts)" at bounding box center [578, 303] width 239 height 13
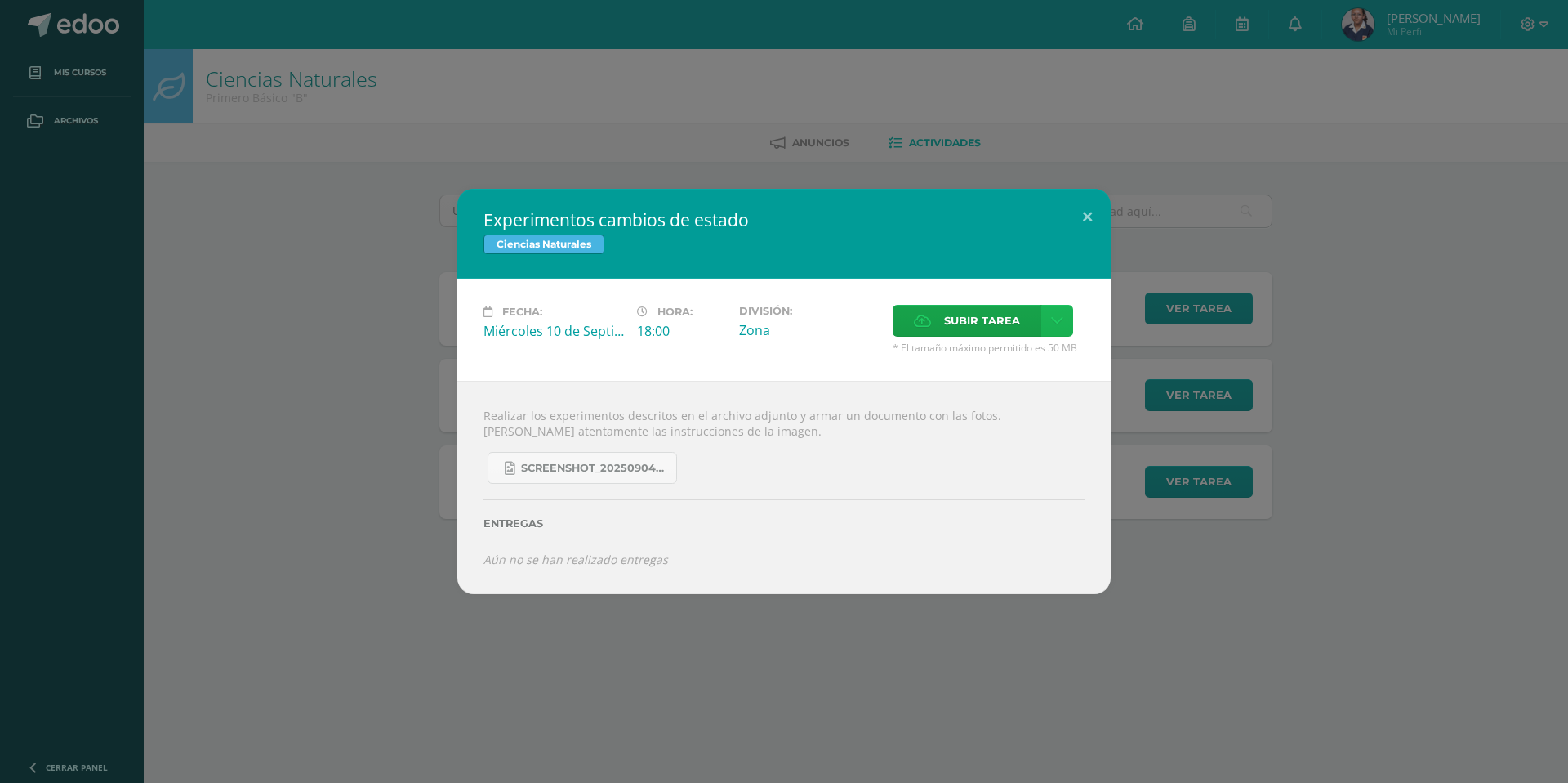
click at [1050, 325] on link at bounding box center [1056, 320] width 31 height 32
click at [1023, 363] on link "Subir enlace" at bounding box center [999, 355] width 163 height 26
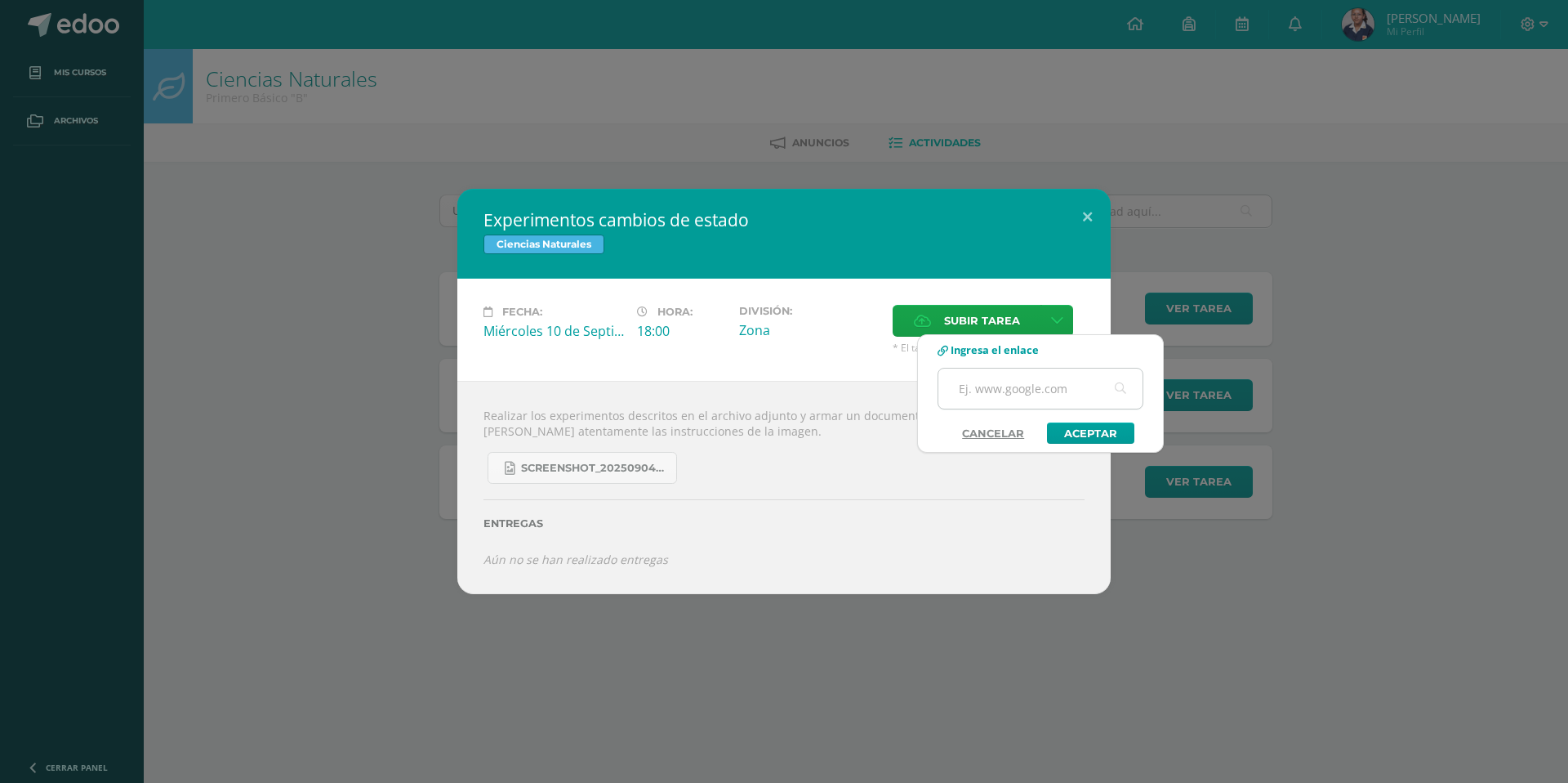
paste input "https://www.canva.com/design/DAGyooK5_Y8/Y6QE78hebqmCltViQlxTgQ/edit?utm_conten…"
type input "https://www.canva.com/design/DAGyooK5_Y8/Y6QE78hebqmCltViQlxTgQ/edit?utm_conten…"
click at [1098, 434] on link "Aceptar" at bounding box center [1091, 433] width 88 height 21
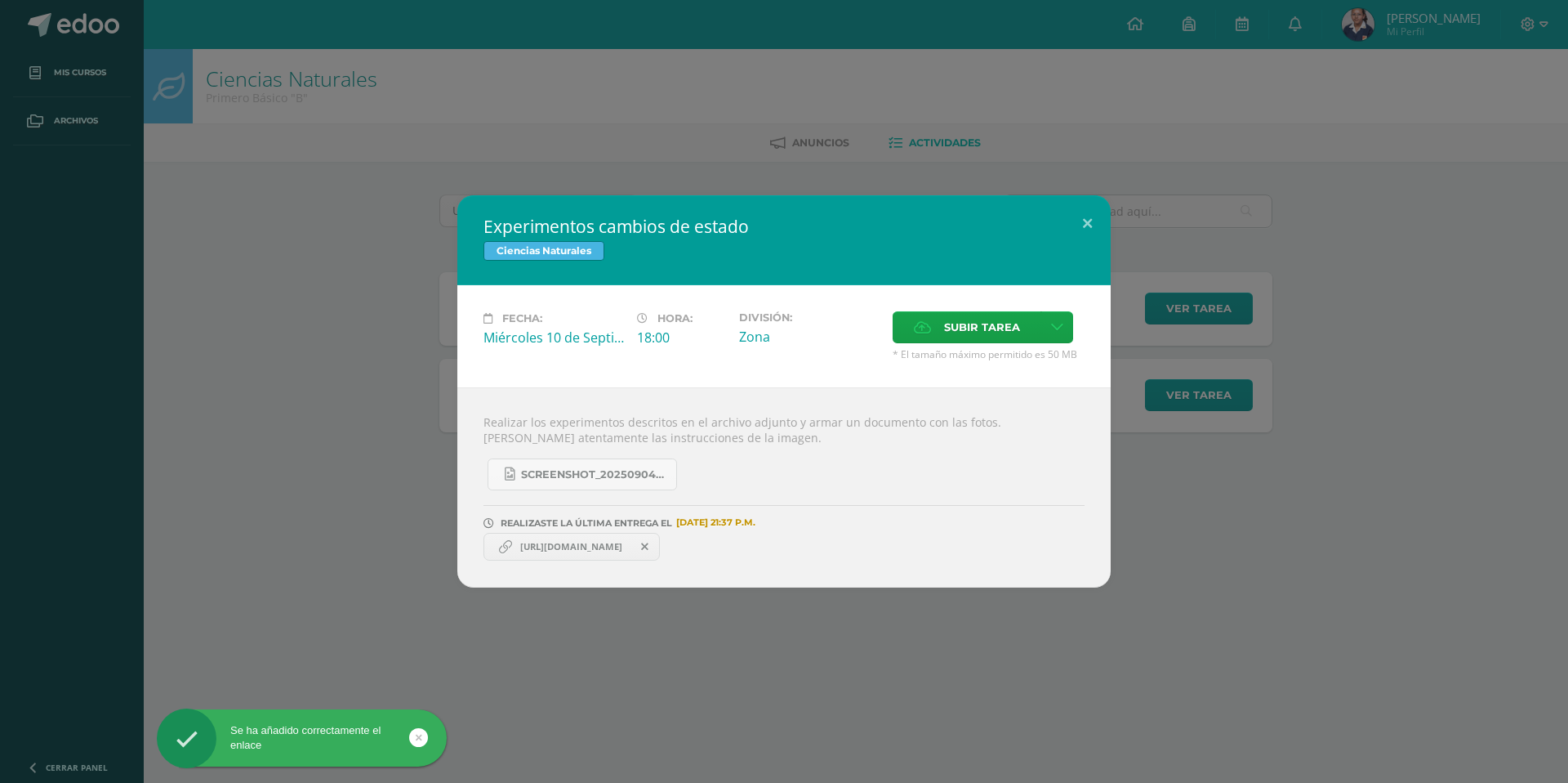
click at [1453, 369] on div "Experimentos cambios de estado Ciencias Naturales Fecha: Miércoles 10 de Septie…" at bounding box center [784, 392] width 1555 height 392
